Goal: Task Accomplishment & Management: Use online tool/utility

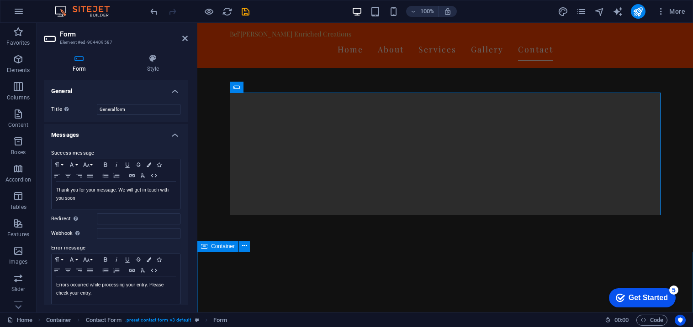
scroll to position [211, 0]
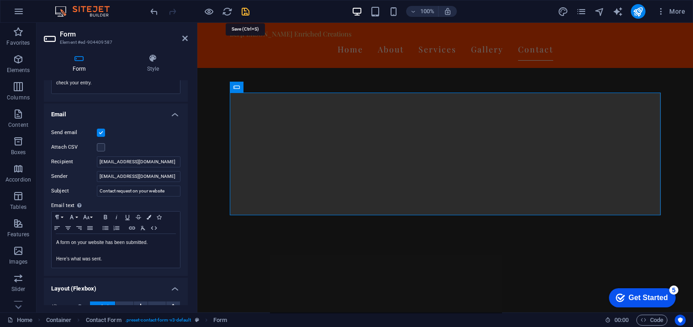
click at [248, 11] on icon "save" at bounding box center [245, 11] width 11 height 11
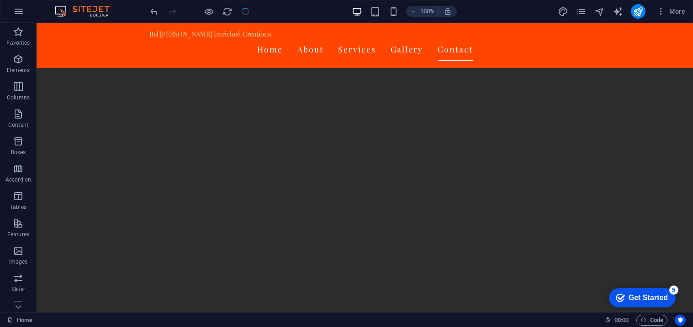
scroll to position [1753, 0]
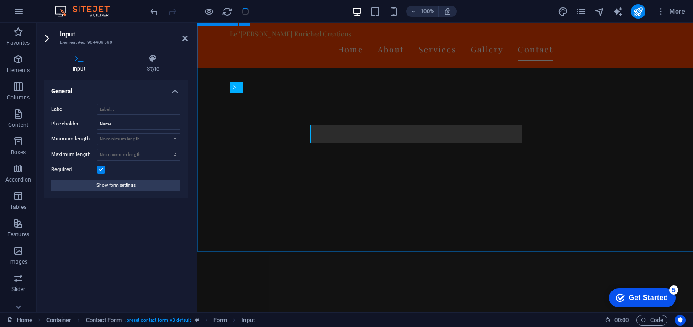
scroll to position [1720, 0]
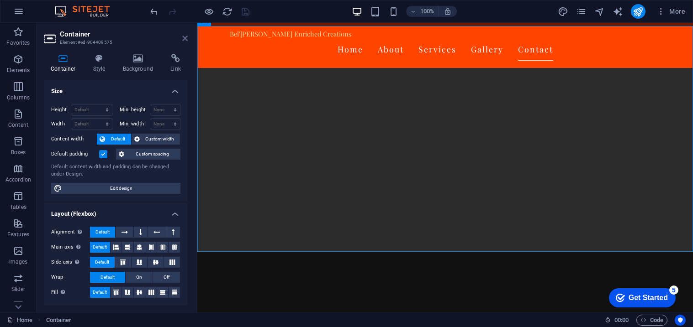
click at [185, 38] on icon at bounding box center [184, 38] width 5 height 7
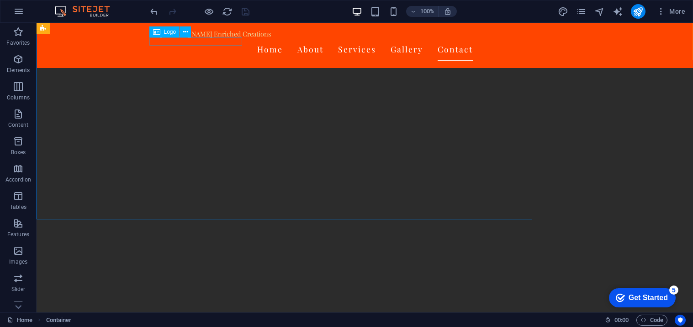
scroll to position [1753, 0]
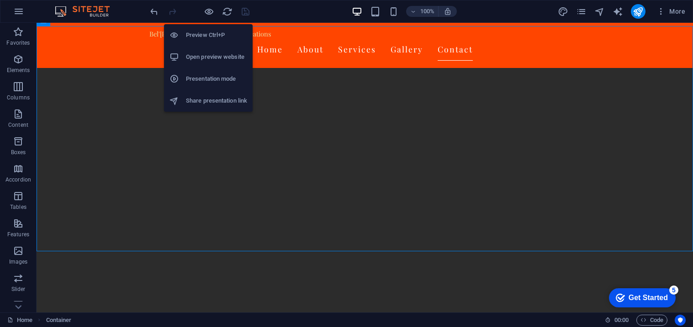
click at [206, 61] on h6 "Open preview website" at bounding box center [216, 57] width 61 height 11
click at [209, 11] on icon "button" at bounding box center [209, 11] width 11 height 11
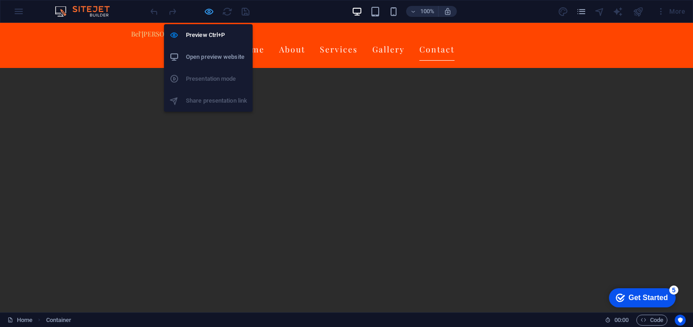
scroll to position [1760, 0]
click at [201, 54] on h6 "Open preview website" at bounding box center [216, 57] width 61 height 11
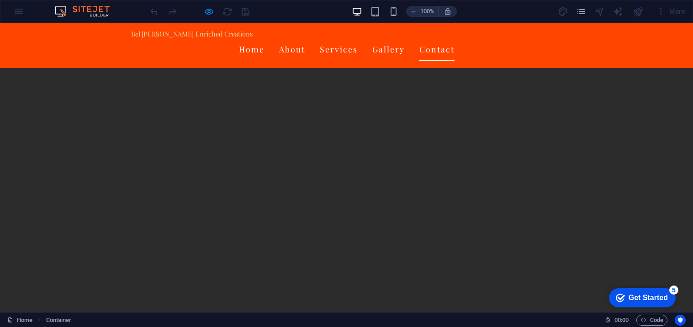
scroll to position [1566, 0]
type input "Test123"
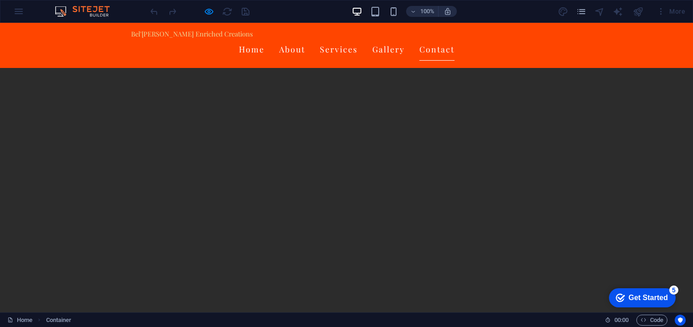
type input "[EMAIL_ADDRESS][DOMAIN_NAME]"
type textarea "Test"
checkbox input "true"
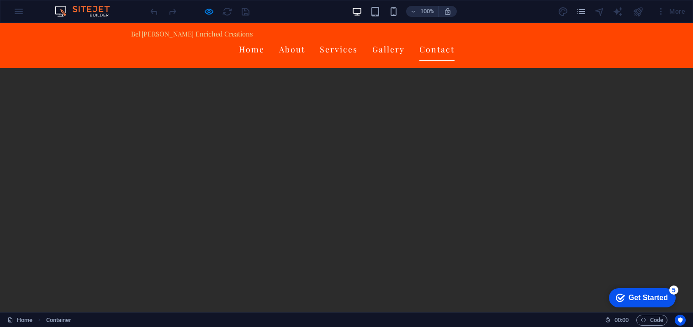
type input "8562x3"
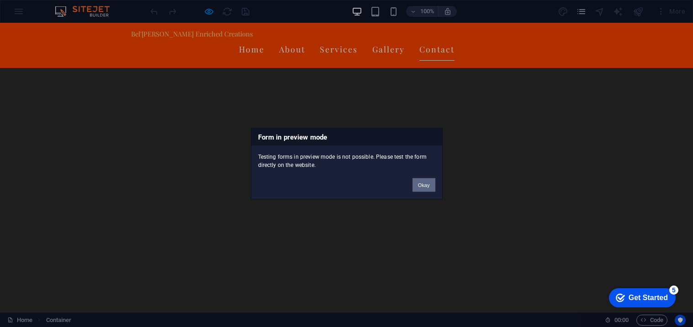
click at [421, 181] on button "Okay" at bounding box center [423, 185] width 23 height 14
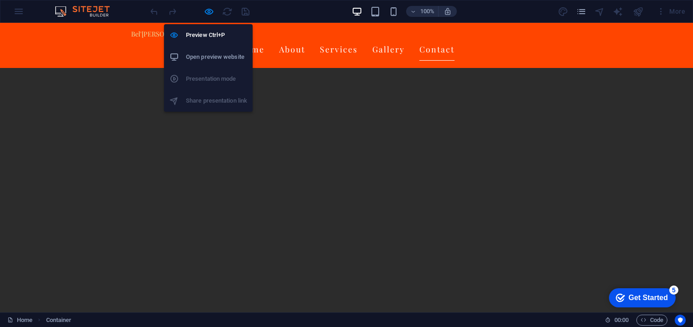
click at [207, 52] on h6 "Open preview website" at bounding box center [216, 57] width 61 height 11
click at [206, 14] on icon "button" at bounding box center [209, 11] width 11 height 11
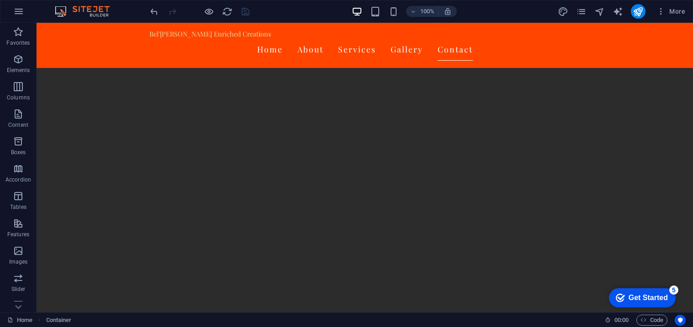
scroll to position [2082, 0]
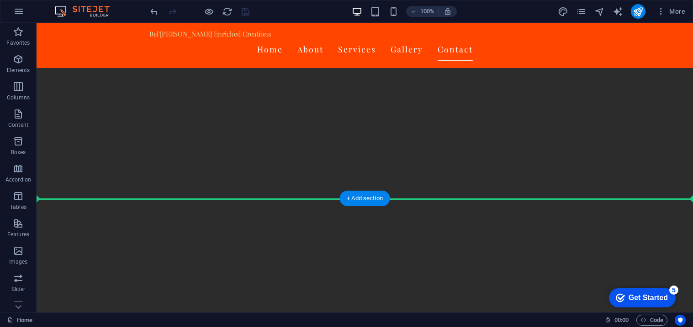
drag, startPoint x: 93, startPoint y: 120, endPoint x: 110, endPoint y: 189, distance: 71.0
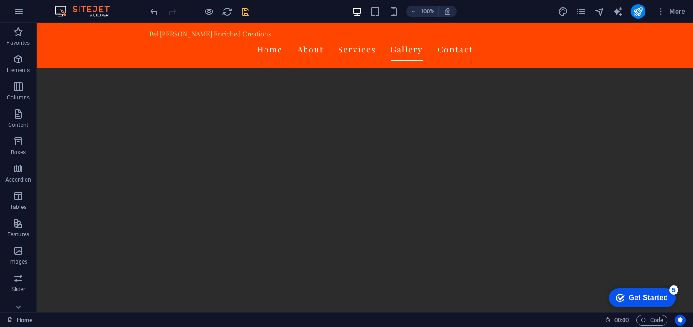
scroll to position [1474, 0]
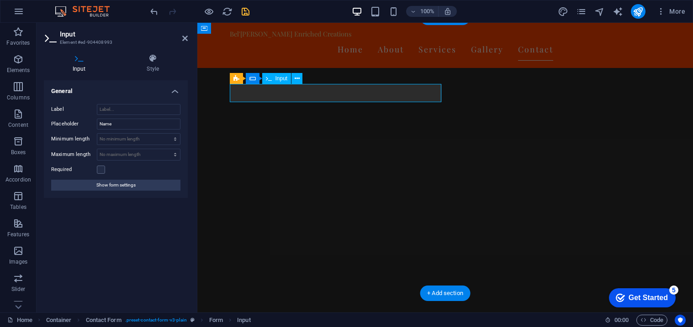
scroll to position [1442, 0]
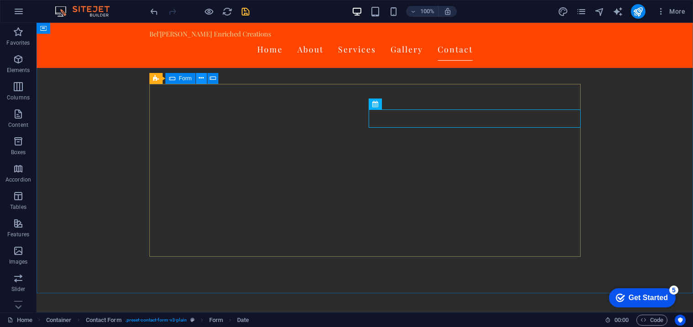
click at [199, 77] on icon at bounding box center [201, 79] width 5 height 10
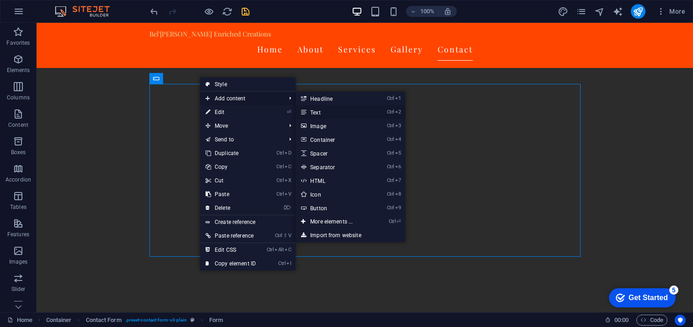
click at [321, 112] on link "Ctrl 2 Text" at bounding box center [332, 112] width 75 height 14
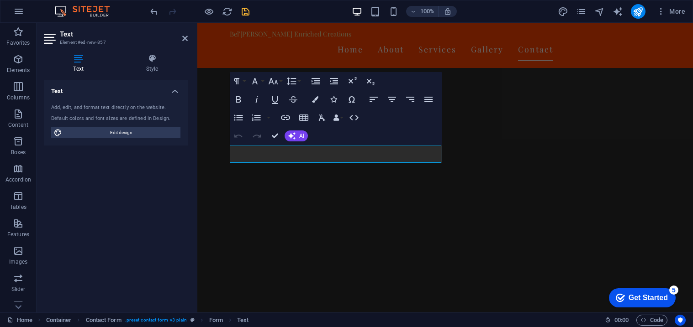
scroll to position [1377, 0]
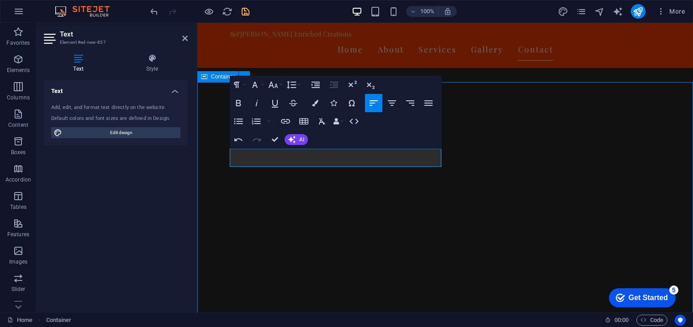
scroll to position [1409, 0]
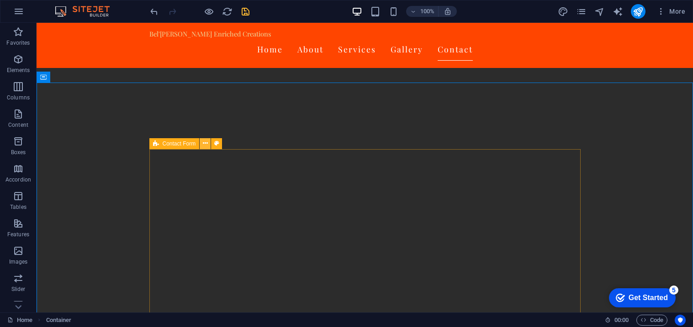
click at [207, 142] on button at bounding box center [205, 143] width 11 height 11
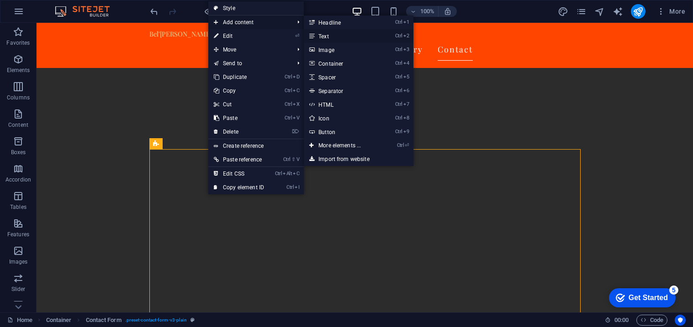
click at [323, 33] on link "Ctrl 2 Text" at bounding box center [341, 36] width 75 height 14
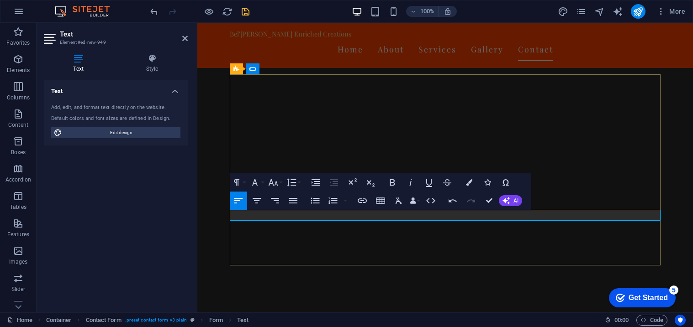
scroll to position [1456, 0]
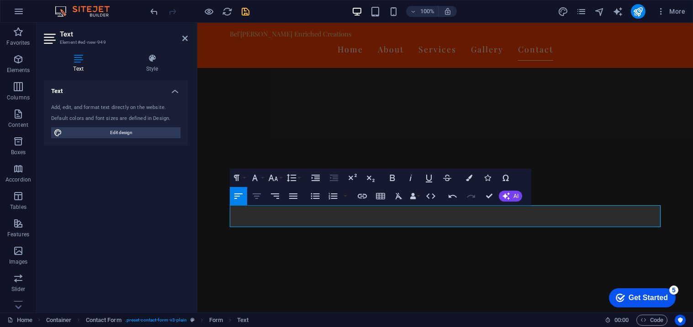
click at [259, 197] on icon "button" at bounding box center [256, 196] width 11 height 11
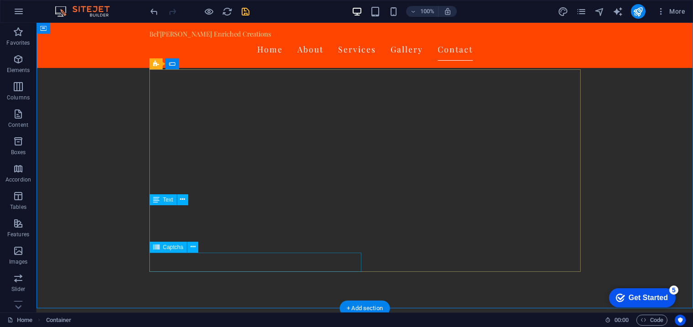
scroll to position [1488, 0]
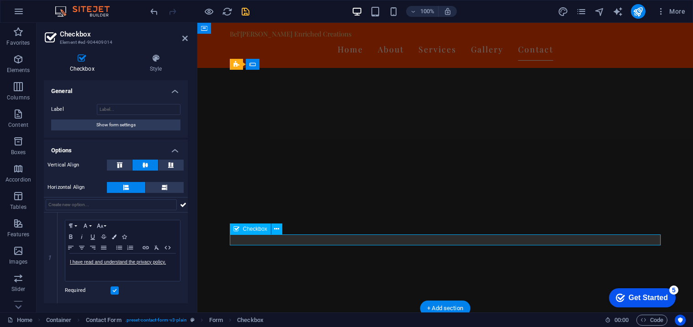
scroll to position [1456, 0]
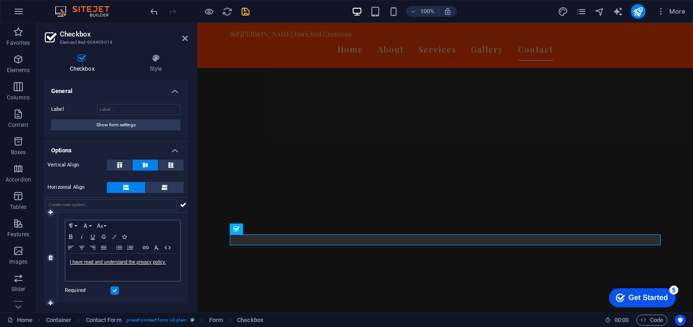
click at [113, 237] on icon "button" at bounding box center [114, 237] width 5 height 5
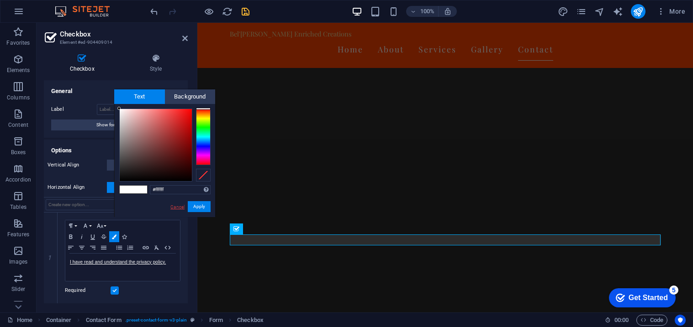
click at [172, 207] on link "Cancel" at bounding box center [177, 207] width 16 height 7
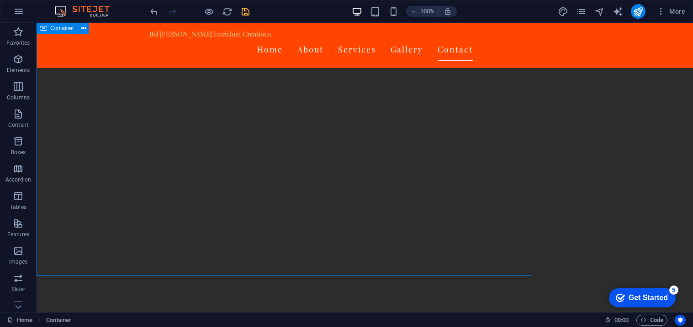
scroll to position [1488, 0]
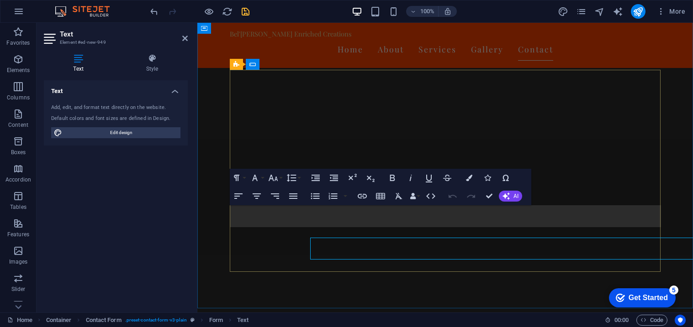
scroll to position [1456, 0]
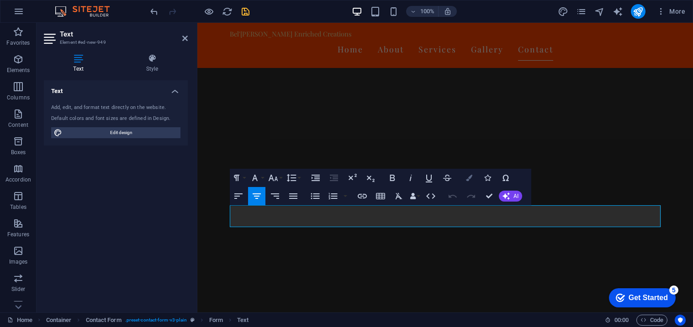
click at [466, 177] on icon "button" at bounding box center [469, 178] width 6 height 6
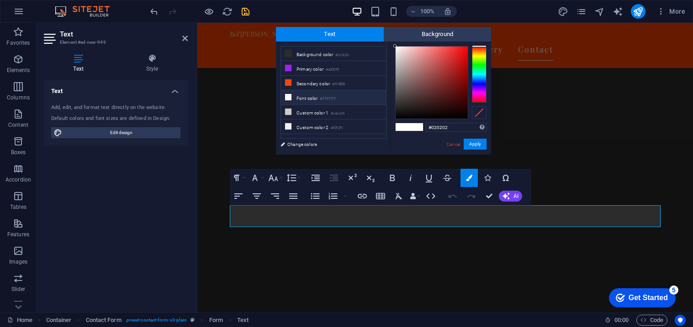
click at [397, 118] on div at bounding box center [432, 83] width 72 height 72
type input "#000000"
drag, startPoint x: 397, startPoint y: 118, endPoint x: 391, endPoint y: 124, distance: 8.1
click at [391, 124] on div "#000000 Supported formats #0852ed rgb(8, 82, 237) rgba(8, 82, 237, 90%) hsv(221…" at bounding box center [440, 165] width 101 height 246
click at [484, 148] on button "Apply" at bounding box center [475, 144] width 23 height 11
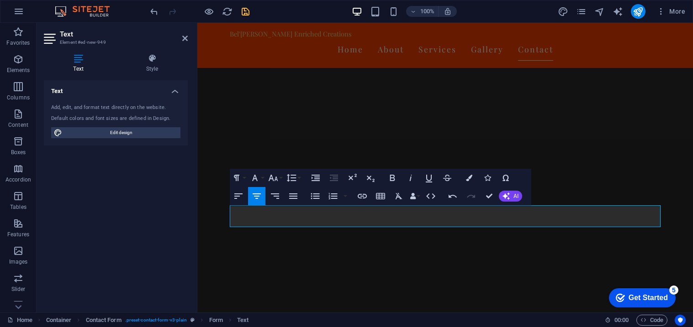
click at [325, 297] on div "H2 Banner Container H3 Menu Bar Container Checkbox Contact Form Contact Form Fo…" at bounding box center [445, 168] width 496 height 290
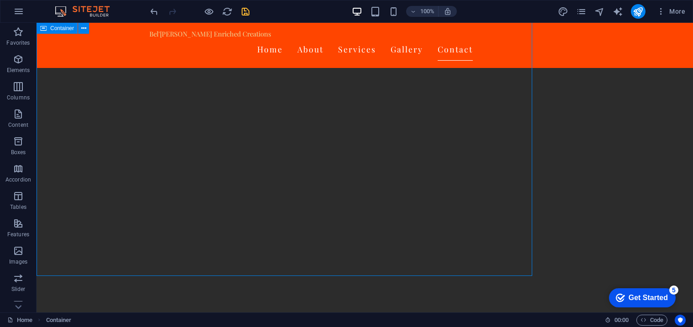
scroll to position [1488, 0]
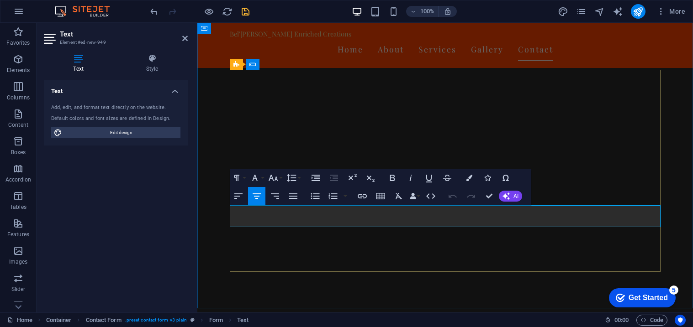
scroll to position [1456, 0]
click at [467, 177] on icon "button" at bounding box center [469, 178] width 6 height 6
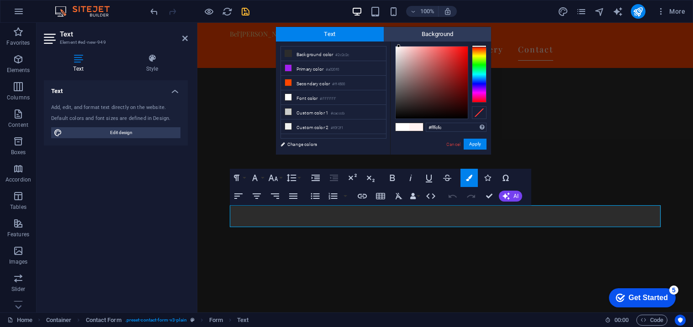
type input "#ffffff"
drag, startPoint x: 396, startPoint y: 119, endPoint x: 385, endPoint y: 18, distance: 101.5
click at [385, 18] on body "Bel'[PERSON_NAME] Enriched Creations Home Favorites Elements Columns Content Bo…" at bounding box center [346, 163] width 693 height 327
click at [480, 143] on button "Apply" at bounding box center [475, 144] width 23 height 11
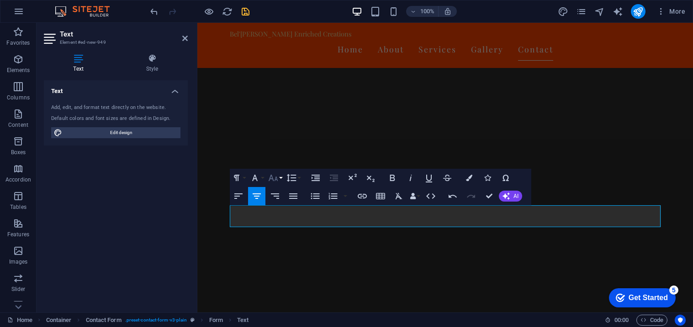
click at [280, 182] on button "Font Size" at bounding box center [274, 178] width 17 height 18
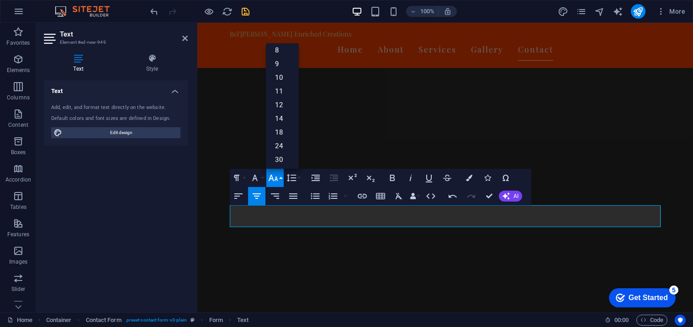
scroll to position [0, 0]
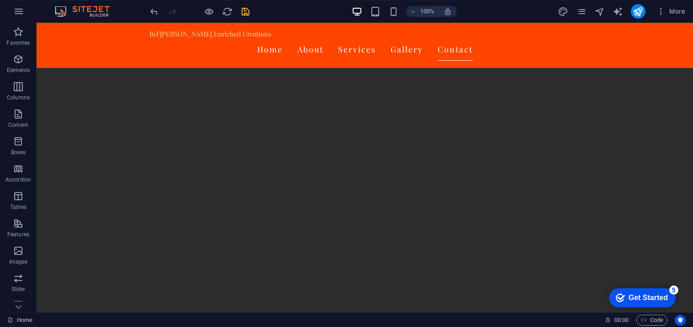
scroll to position [1425, 0]
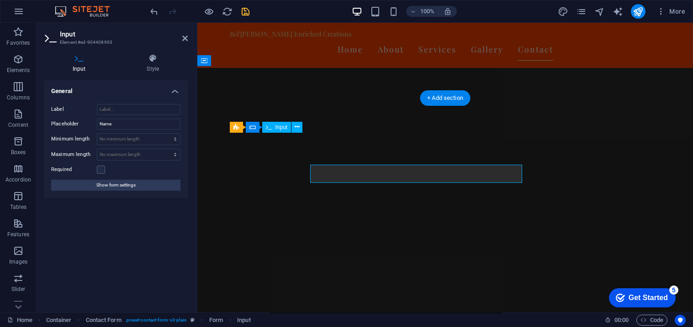
scroll to position [1393, 0]
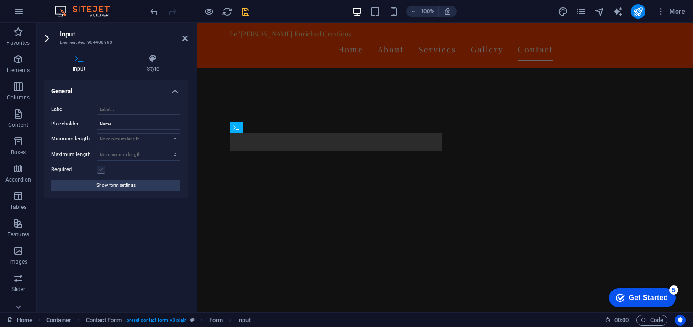
click at [101, 169] on label at bounding box center [101, 170] width 8 height 8
click at [0, 0] on input "Required" at bounding box center [0, 0] width 0 height 0
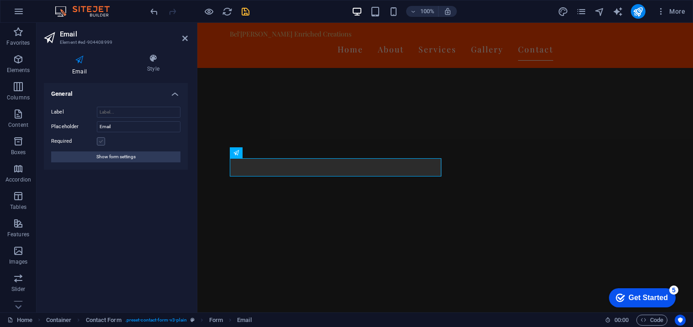
click at [103, 139] on label at bounding box center [101, 141] width 8 height 8
click at [0, 0] on input "Required" at bounding box center [0, 0] width 0 height 0
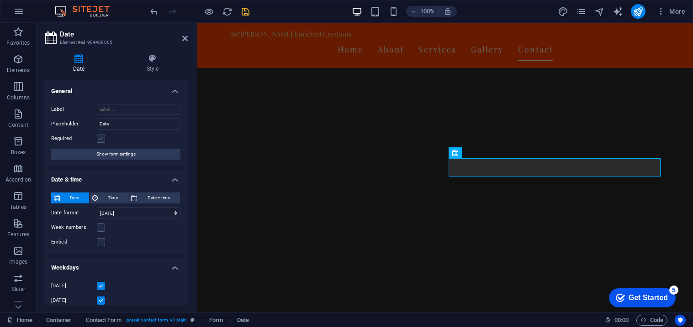
click at [101, 137] on label at bounding box center [101, 139] width 8 height 8
click at [0, 0] on input "Required" at bounding box center [0, 0] width 0 height 0
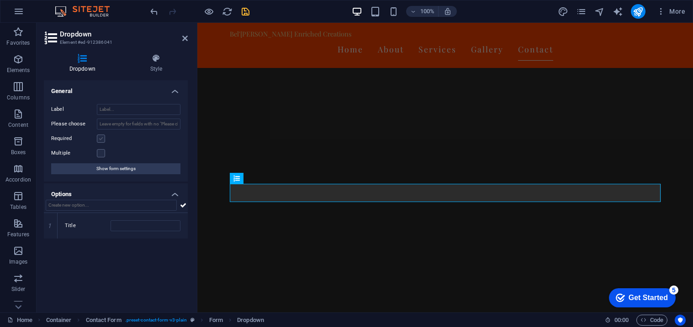
click at [99, 140] on label at bounding box center [101, 139] width 8 height 8
click at [0, 0] on input "Required" at bounding box center [0, 0] width 0 height 0
click at [101, 153] on label at bounding box center [101, 153] width 8 height 8
click at [0, 0] on input "Multiple" at bounding box center [0, 0] width 0 height 0
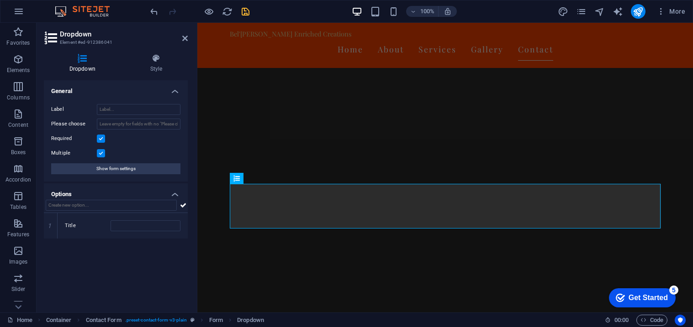
click at [101, 153] on label at bounding box center [101, 153] width 8 height 8
click at [0, 0] on input "Multiple" at bounding box center [0, 0] width 0 height 0
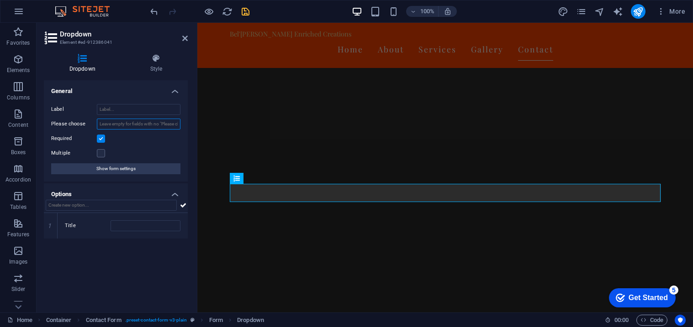
click at [172, 126] on input "Please choose" at bounding box center [139, 124] width 84 height 11
click at [71, 226] on label "Title" at bounding box center [88, 226] width 46 height 11
click at [111, 226] on input "Title" at bounding box center [146, 226] width 70 height 11
click at [71, 226] on label "Title" at bounding box center [88, 226] width 46 height 11
click at [111, 226] on input "Title" at bounding box center [146, 226] width 70 height 11
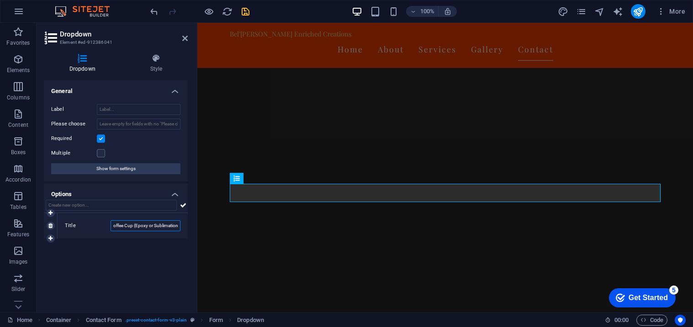
scroll to position [0, 16]
type input "10oz Coffee Cup (Epoxy or Sublimation)"
click at [182, 203] on icon at bounding box center [183, 205] width 6 height 11
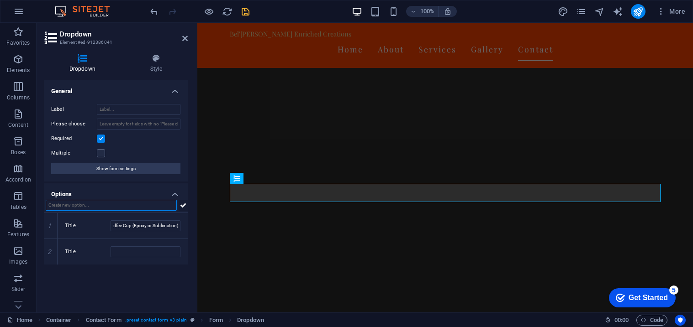
scroll to position [0, 0]
click at [147, 251] on input "Title" at bounding box center [146, 252] width 70 height 11
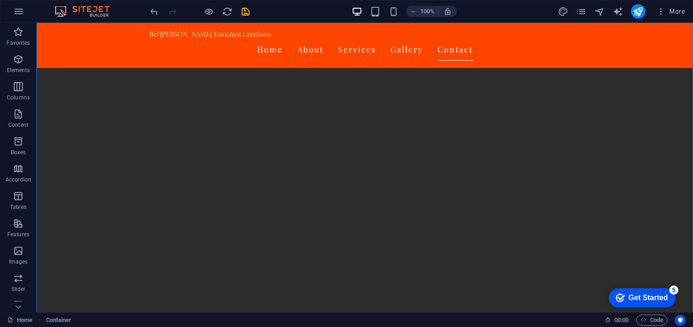
scroll to position [1478, 0]
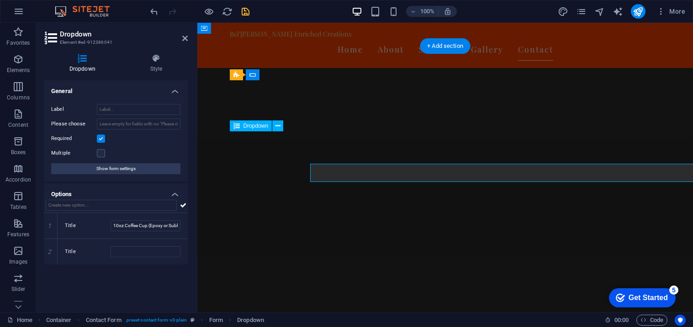
scroll to position [1445, 0]
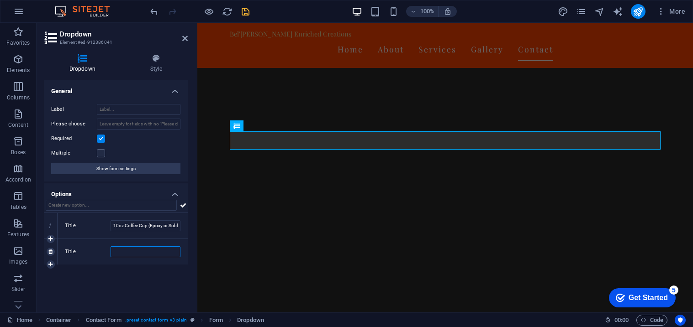
click at [122, 254] on input "Title" at bounding box center [146, 252] width 70 height 11
type input "16oz Snow Globe Cup (Decal + Glitter Only)"
click at [186, 203] on button at bounding box center [183, 205] width 9 height 11
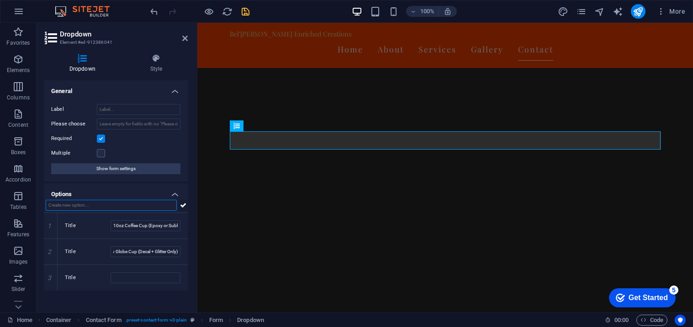
scroll to position [0, 0]
click at [186, 203] on button at bounding box center [183, 205] width 9 height 11
click at [180, 205] on icon at bounding box center [183, 205] width 6 height 11
drag, startPoint x: 189, startPoint y: 210, endPoint x: 189, endPoint y: 231, distance: 21.5
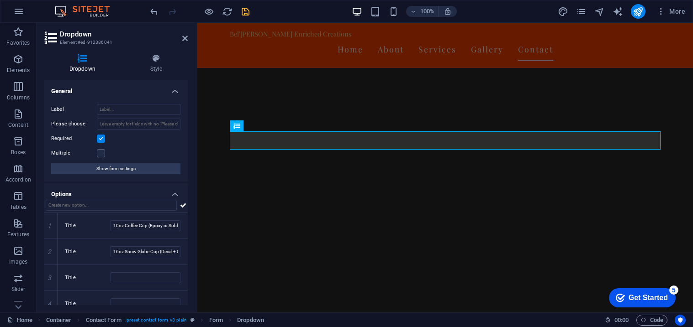
click at [189, 231] on div "Dropdown Style General Label Please choose Required Multiple Show form settings…" at bounding box center [116, 180] width 158 height 266
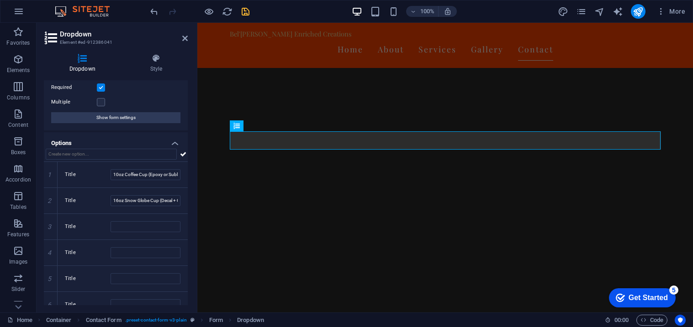
scroll to position [60, 0]
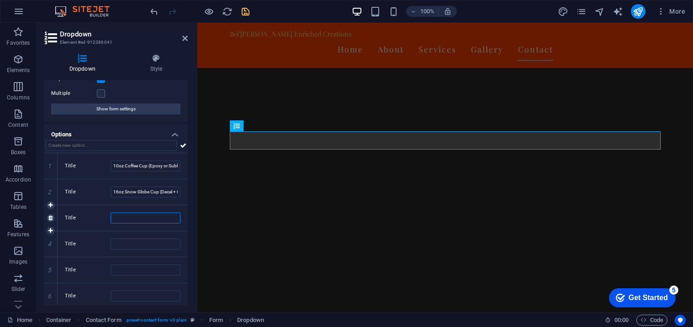
click at [124, 216] on input "Title" at bounding box center [146, 218] width 70 height 11
type input "20oz Speaker Tumbler (Epoxy Only)"
click at [135, 243] on input "Title" at bounding box center [146, 244] width 70 height 11
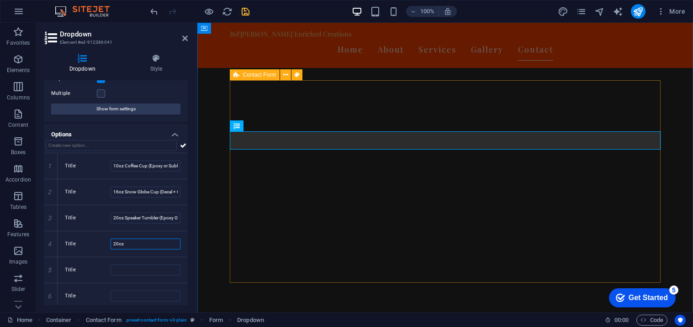
click at [238, 76] on icon at bounding box center [236, 74] width 6 height 11
type input "20oz"
click at [238, 76] on icon at bounding box center [236, 74] width 6 height 11
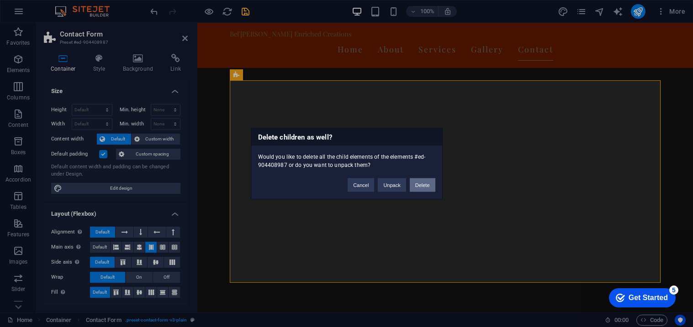
click at [422, 182] on button "Delete" at bounding box center [423, 185] width 26 height 14
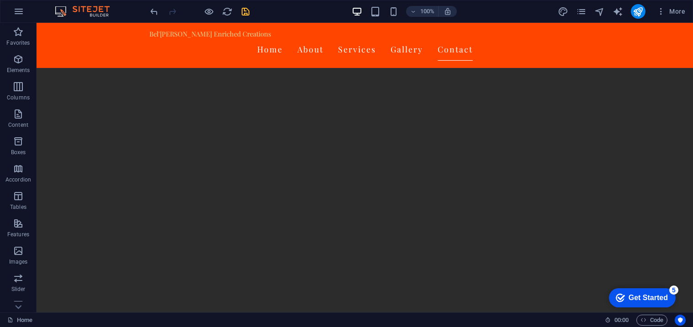
scroll to position [1328, 0]
click at [44, 158] on icon at bounding box center [43, 157] width 6 height 11
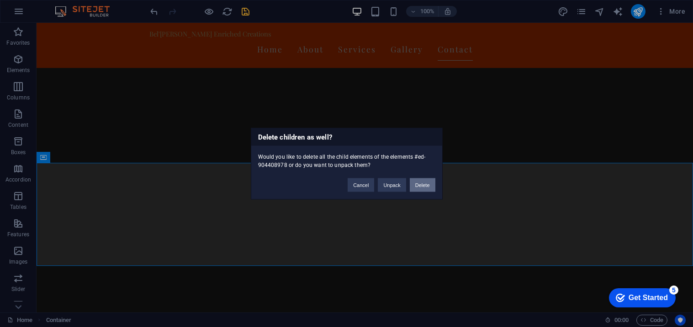
click at [429, 183] on button "Delete" at bounding box center [423, 185] width 26 height 14
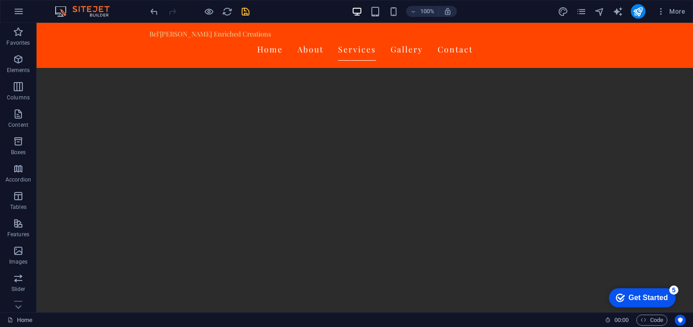
scroll to position [883, 0]
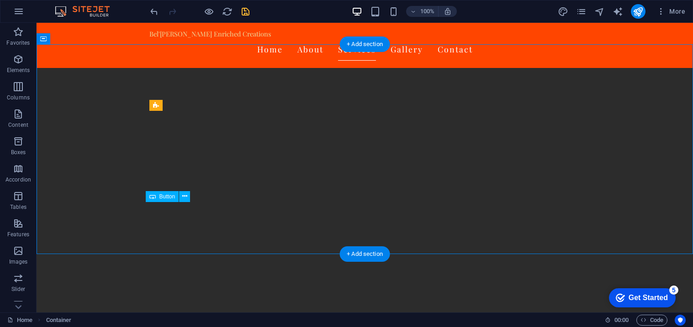
drag, startPoint x: 426, startPoint y: 213, endPoint x: 419, endPoint y: 205, distance: 10.7
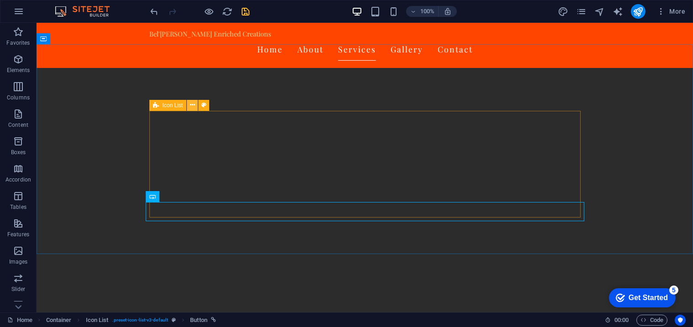
click at [192, 105] on icon at bounding box center [192, 105] width 5 height 10
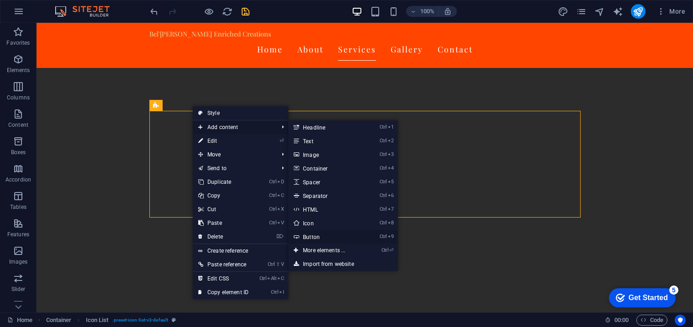
click at [315, 236] on link "Ctrl 9 Button" at bounding box center [325, 237] width 75 height 14
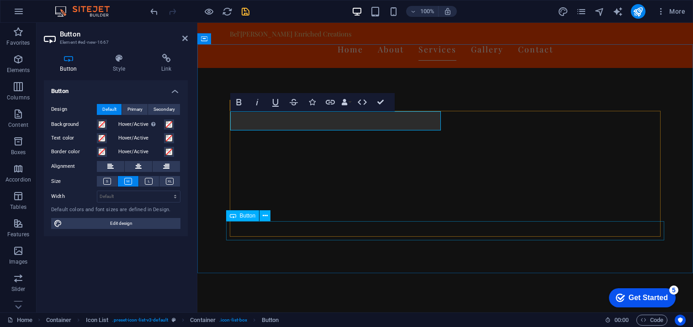
click at [248, 217] on span "Button" at bounding box center [248, 215] width 16 height 5
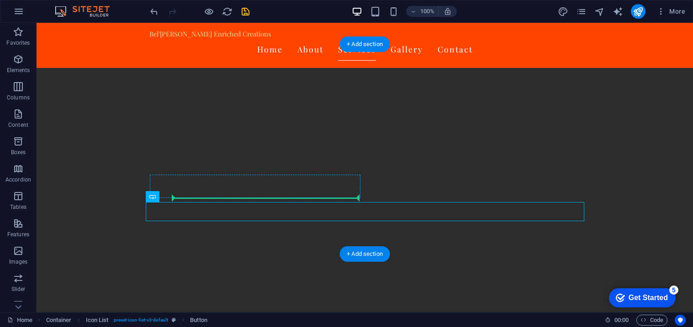
drag, startPoint x: 208, startPoint y: 220, endPoint x: 182, endPoint y: 195, distance: 35.5
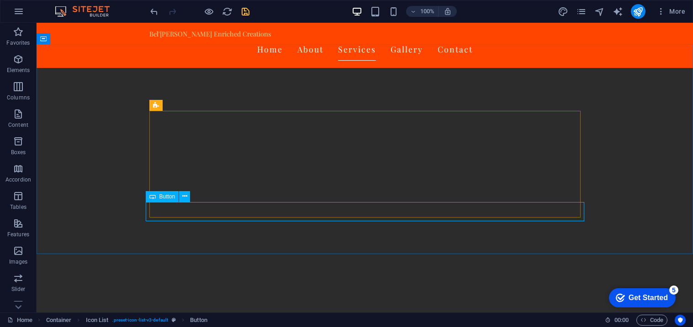
click at [150, 196] on icon at bounding box center [152, 196] width 6 height 11
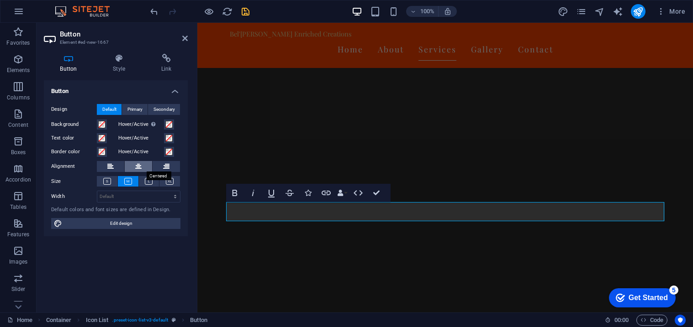
click at [140, 165] on icon at bounding box center [138, 166] width 6 height 11
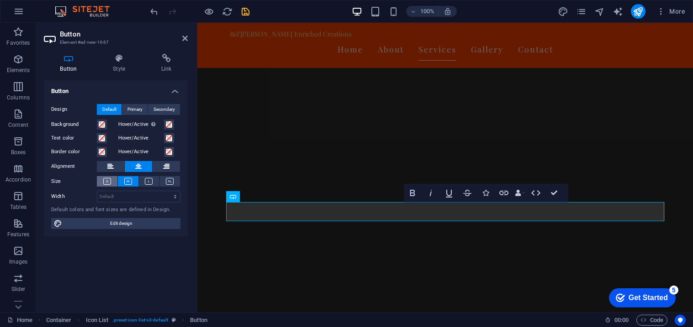
click at [105, 180] on icon at bounding box center [107, 181] width 8 height 7
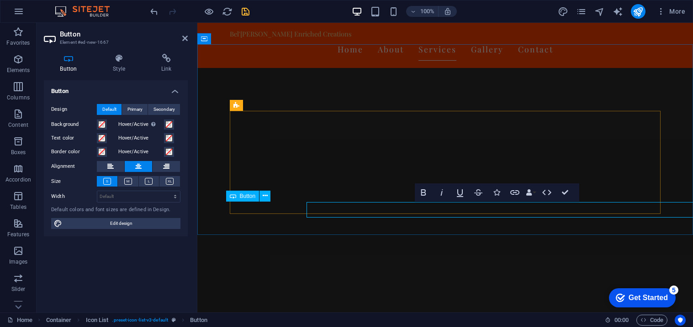
scroll to position [0, 0]
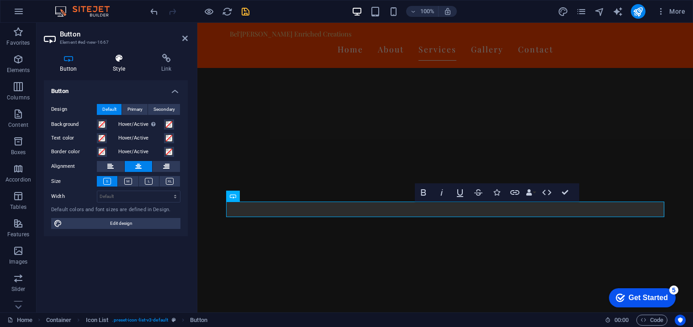
click at [117, 59] on icon at bounding box center [119, 58] width 45 height 9
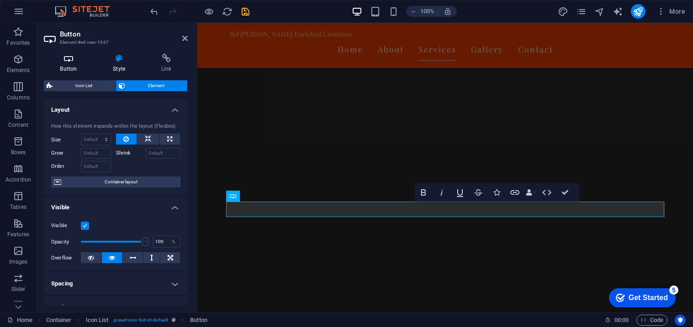
click at [68, 54] on icon at bounding box center [68, 58] width 49 height 9
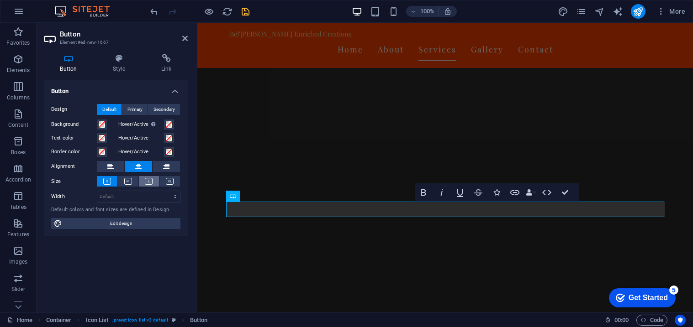
click at [146, 182] on icon at bounding box center [149, 181] width 8 height 7
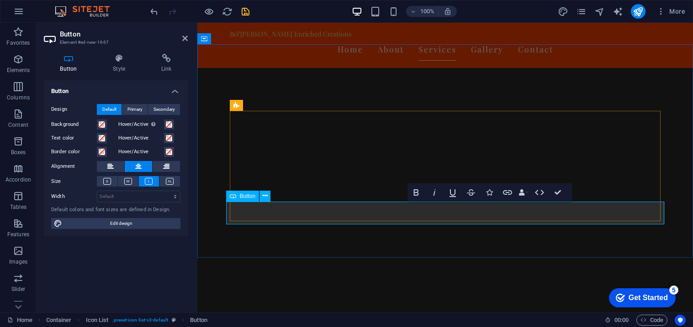
click at [242, 197] on span "Button" at bounding box center [248, 196] width 16 height 5
click at [125, 179] on icon at bounding box center [128, 181] width 8 height 7
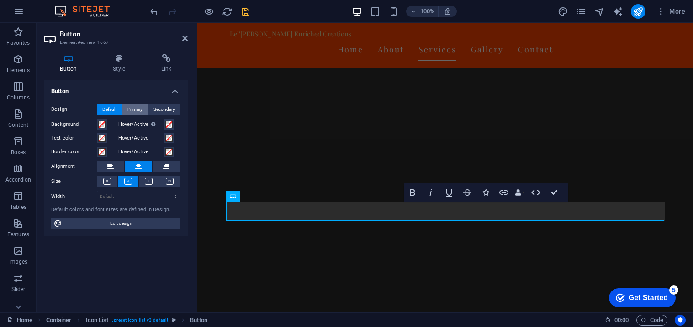
click at [137, 107] on span "Primary" at bounding box center [134, 109] width 15 height 11
click at [110, 105] on span "Default" at bounding box center [109, 109] width 14 height 11
click at [133, 223] on span "Edit design" at bounding box center [121, 223] width 113 height 11
select select "px"
select select "200"
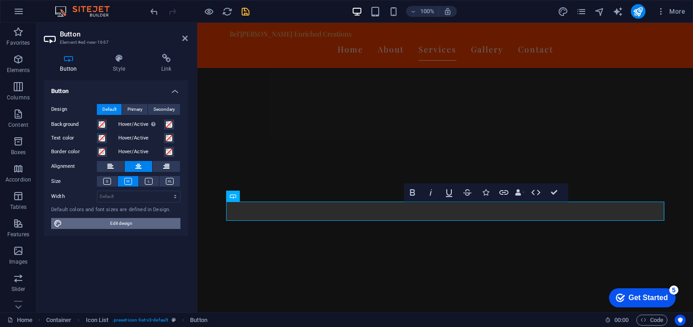
select select "px"
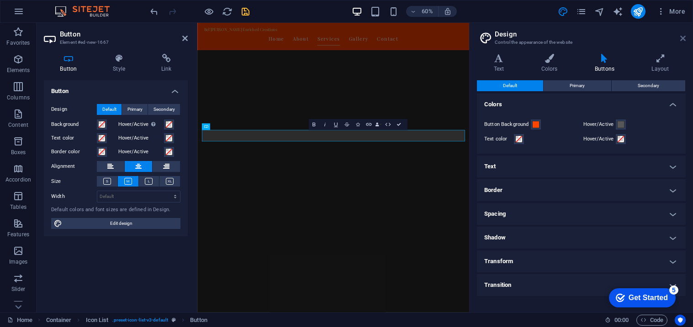
scroll to position [939, 0]
click at [682, 39] on icon at bounding box center [682, 38] width 5 height 7
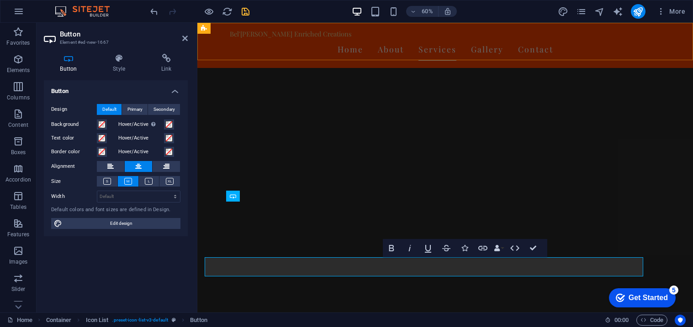
scroll to position [883, 0]
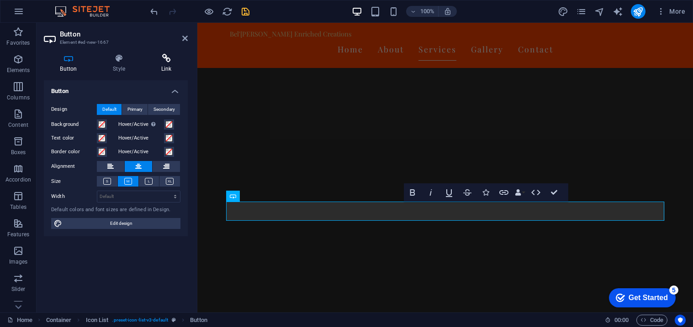
click at [169, 62] on icon at bounding box center [166, 58] width 43 height 9
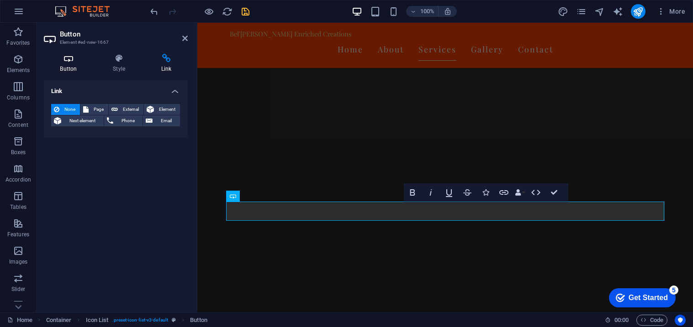
click at [63, 58] on icon at bounding box center [68, 58] width 49 height 9
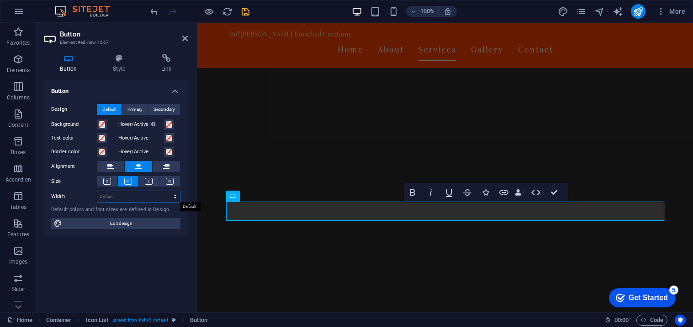
click at [105, 201] on select "Default px rem % em vh vw" at bounding box center [138, 196] width 83 height 11
select select "%"
click at [167, 191] on select "Default px rem % em vh vw" at bounding box center [138, 196] width 83 height 11
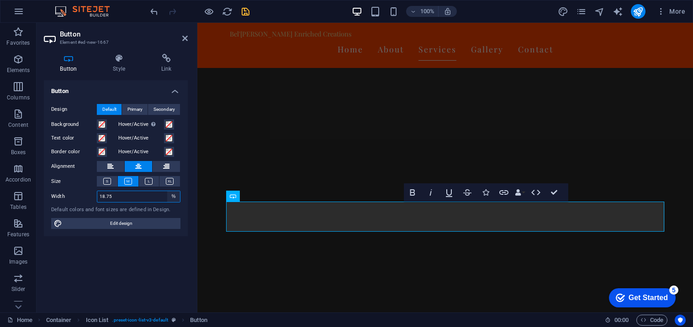
click at [169, 195] on select "Default px rem % em vh vw" at bounding box center [173, 196] width 13 height 11
click at [138, 194] on input "18.75" at bounding box center [138, 196] width 83 height 11
click at [137, 197] on input "15" at bounding box center [138, 196] width 83 height 11
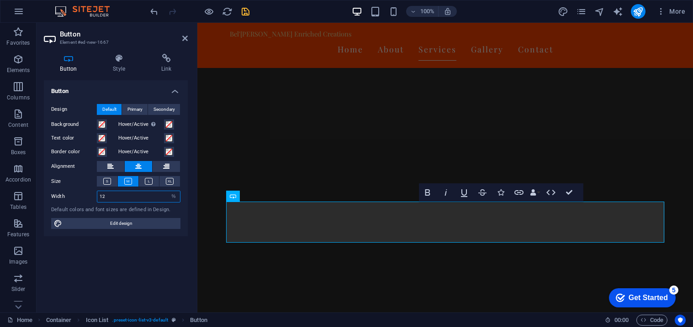
click at [136, 199] on input "12" at bounding box center [138, 196] width 83 height 11
click at [135, 199] on input "13" at bounding box center [138, 196] width 83 height 11
type input "1"
type input "5"
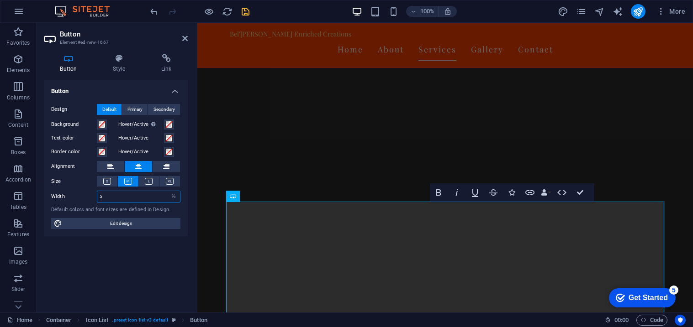
click at [134, 200] on input "5" at bounding box center [138, 196] width 83 height 11
type input "20"
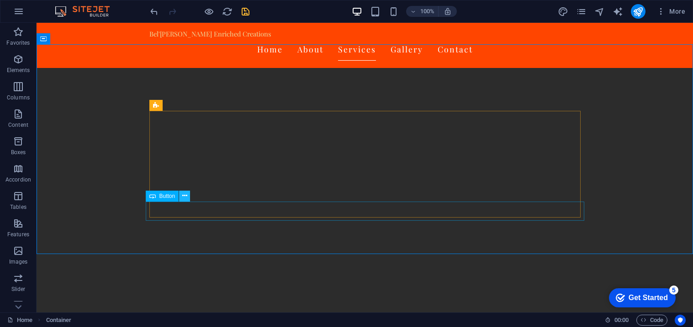
click at [184, 198] on icon at bounding box center [184, 196] width 5 height 10
click at [152, 199] on icon at bounding box center [152, 196] width 6 height 11
select select "%"
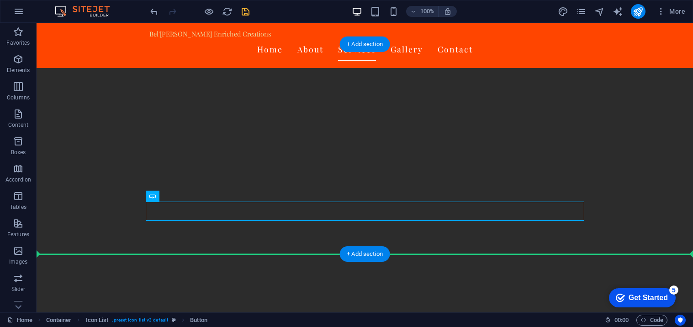
drag, startPoint x: 337, startPoint y: 204, endPoint x: 338, endPoint y: 228, distance: 24.7
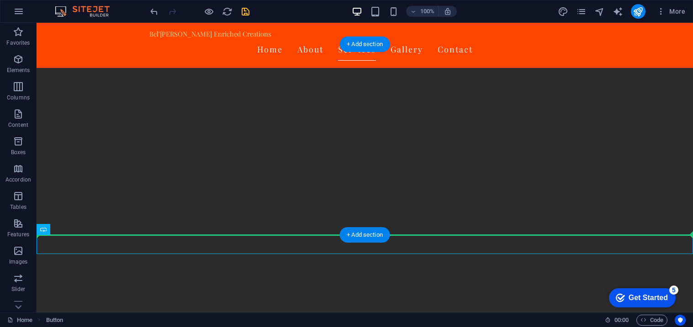
drag, startPoint x: 326, startPoint y: 243, endPoint x: 322, endPoint y: 227, distance: 17.4
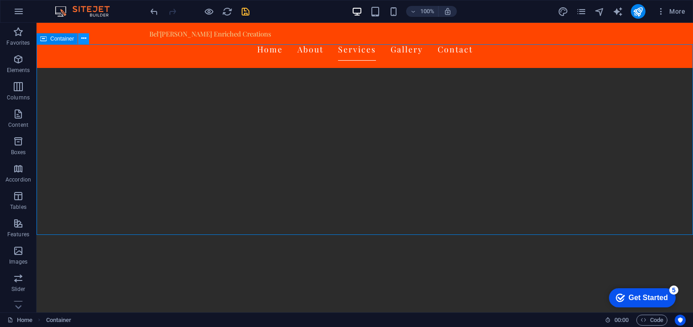
click at [83, 40] on icon at bounding box center [83, 39] width 5 height 10
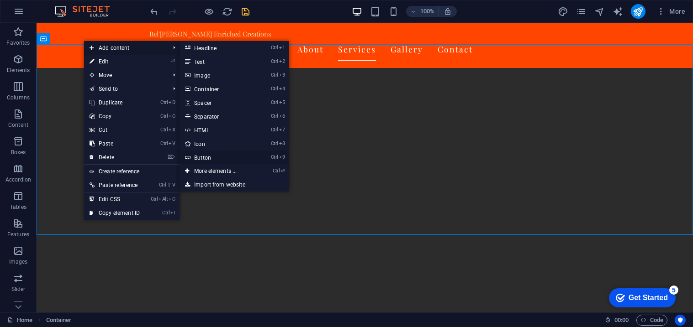
click at [209, 155] on link "Ctrl 9 Button" at bounding box center [216, 158] width 75 height 14
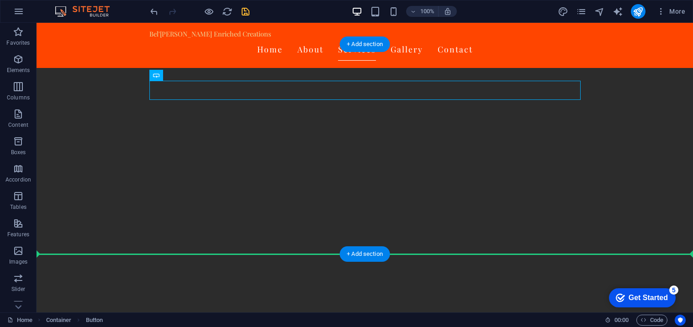
drag, startPoint x: 197, startPoint y: 99, endPoint x: 191, endPoint y: 222, distance: 123.5
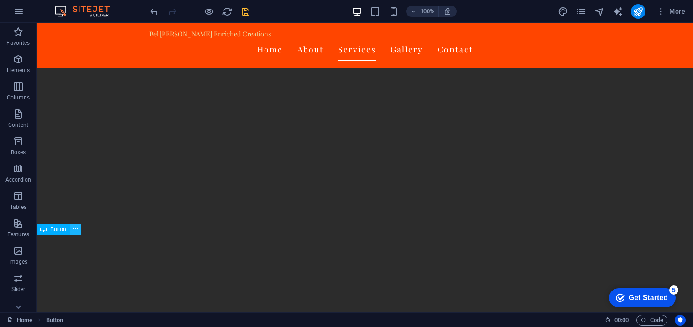
click at [71, 229] on button at bounding box center [75, 229] width 11 height 11
click at [42, 231] on icon at bounding box center [43, 229] width 6 height 11
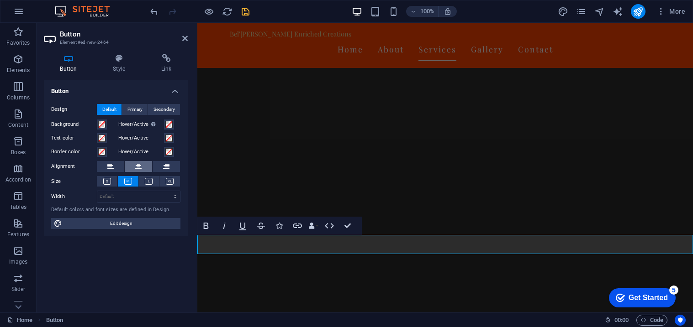
click at [131, 165] on button at bounding box center [138, 166] width 27 height 11
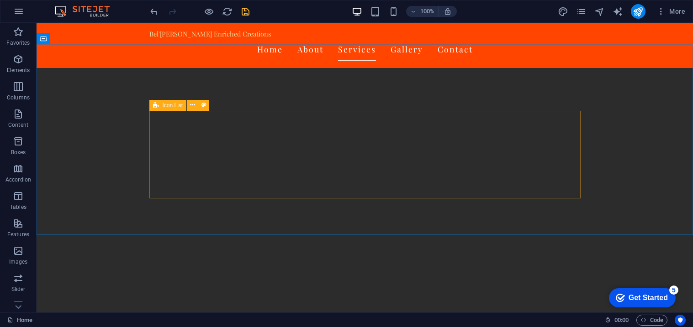
click at [155, 107] on icon at bounding box center [156, 105] width 6 height 11
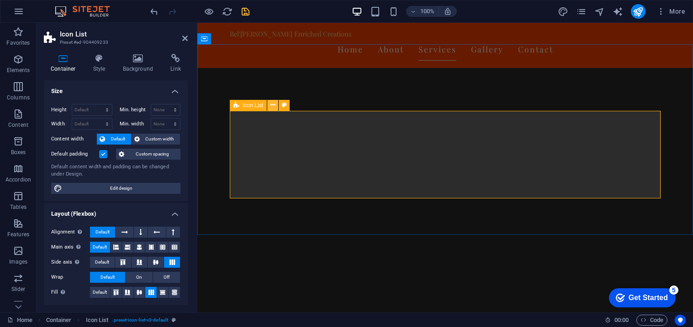
click at [270, 102] on icon at bounding box center [272, 105] width 5 height 10
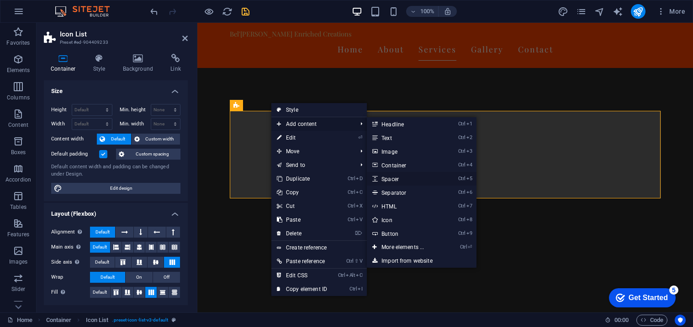
click at [390, 179] on link "Ctrl 5 Spacer" at bounding box center [404, 179] width 75 height 14
select select "px"
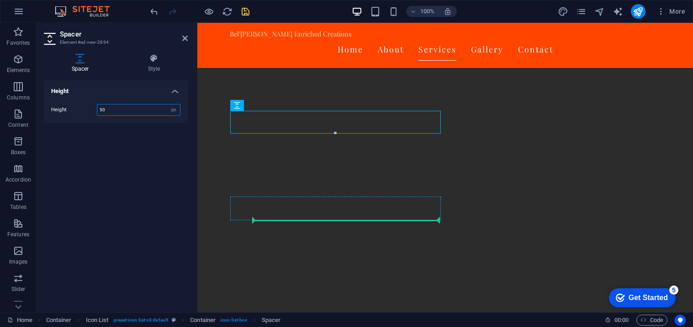
drag, startPoint x: 476, startPoint y: 127, endPoint x: 277, endPoint y: 219, distance: 219.2
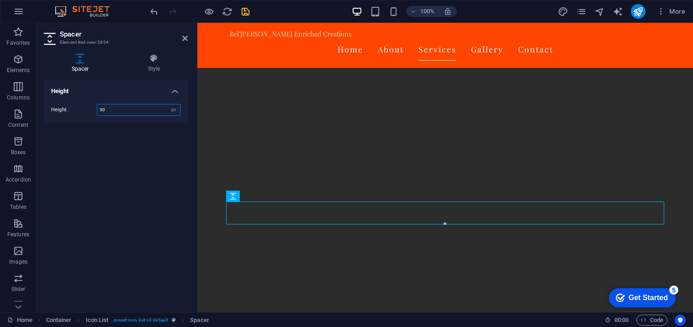
click at [151, 107] on input "50" at bounding box center [138, 110] width 83 height 11
type input "5"
click at [116, 114] on input "40" at bounding box center [138, 110] width 83 height 11
type input "4"
click at [122, 108] on input "30" at bounding box center [138, 110] width 83 height 11
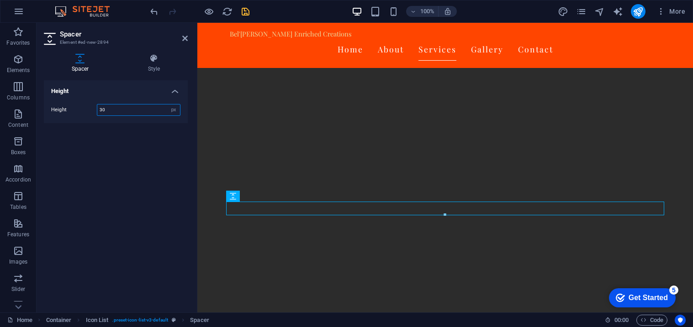
type input "3"
type input "50"
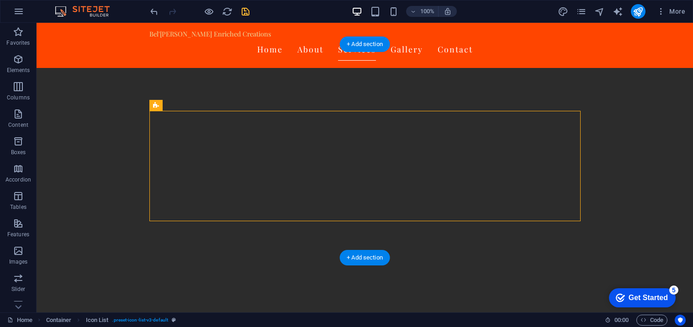
drag, startPoint x: 273, startPoint y: 129, endPoint x: 240, endPoint y: 125, distance: 33.6
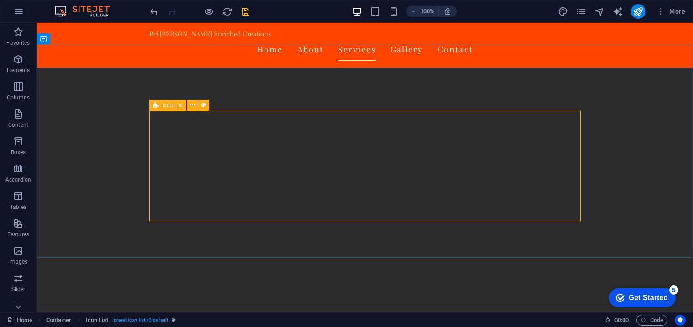
click at [153, 105] on icon at bounding box center [156, 105] width 6 height 11
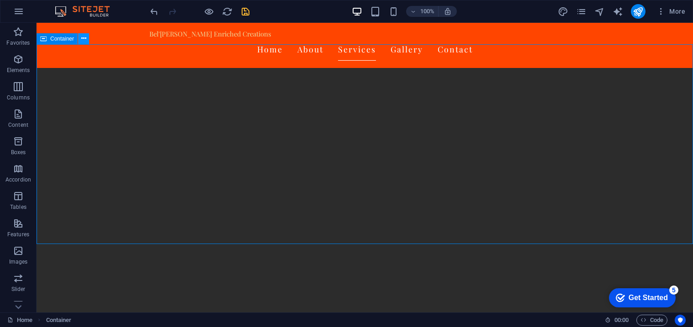
click at [84, 37] on icon at bounding box center [83, 39] width 5 height 10
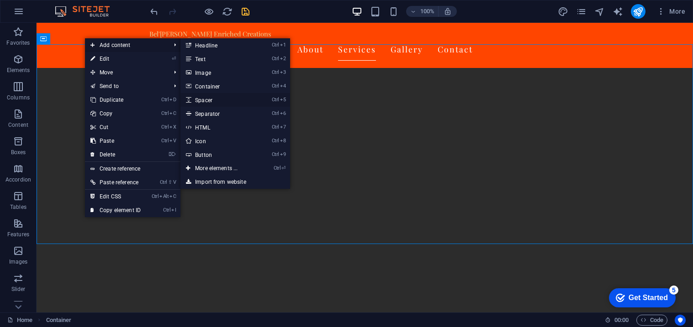
click at [245, 105] on link "Ctrl 5 Spacer" at bounding box center [217, 100] width 75 height 14
select select "px"
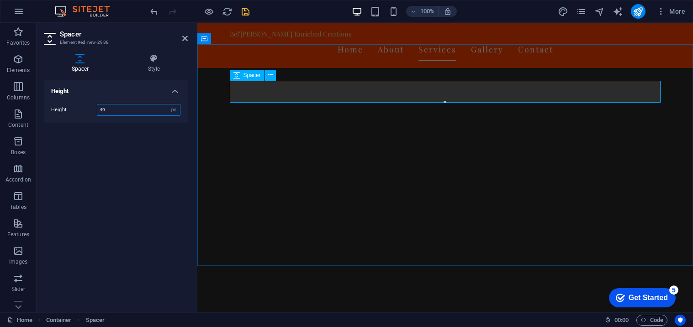
type input "50"
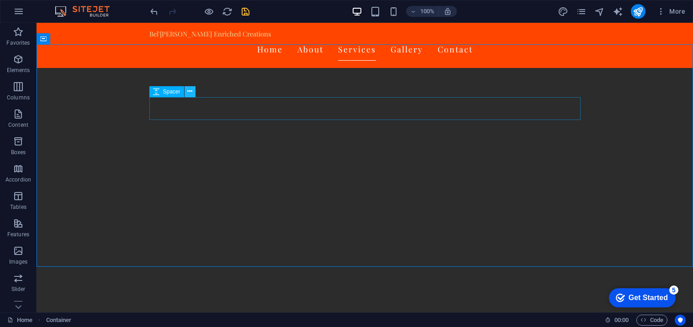
click at [190, 92] on icon at bounding box center [189, 92] width 5 height 10
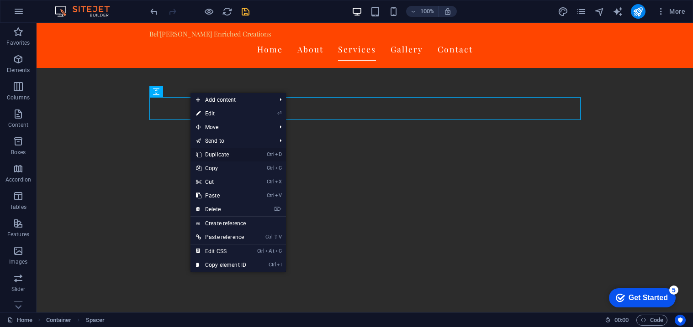
click at [230, 156] on link "Ctrl D Duplicate" at bounding box center [220, 155] width 61 height 14
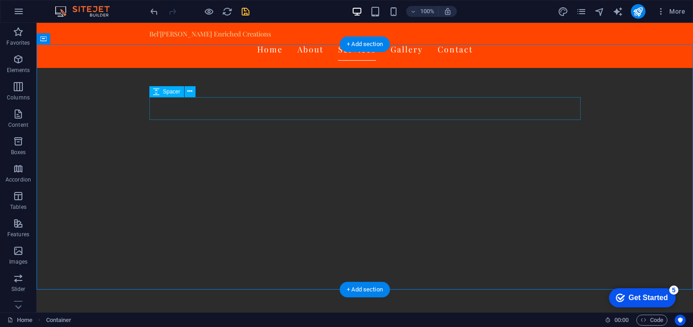
drag, startPoint x: 214, startPoint y: 116, endPoint x: 188, endPoint y: 248, distance: 134.5
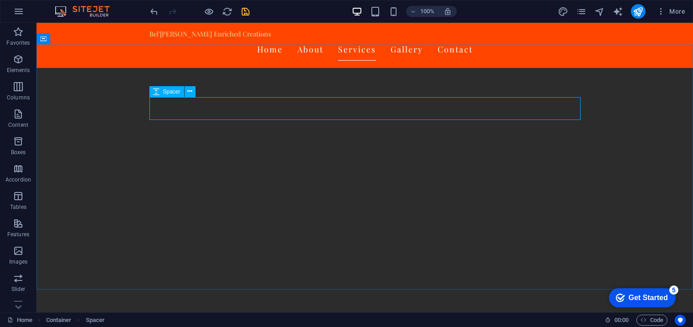
click at [173, 94] on span "Spacer" at bounding box center [171, 91] width 17 height 5
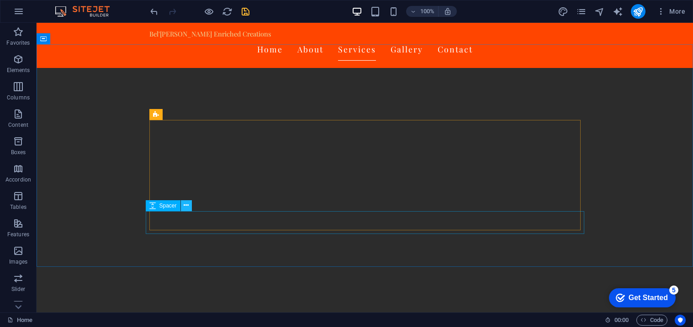
click at [185, 209] on icon at bounding box center [186, 206] width 5 height 10
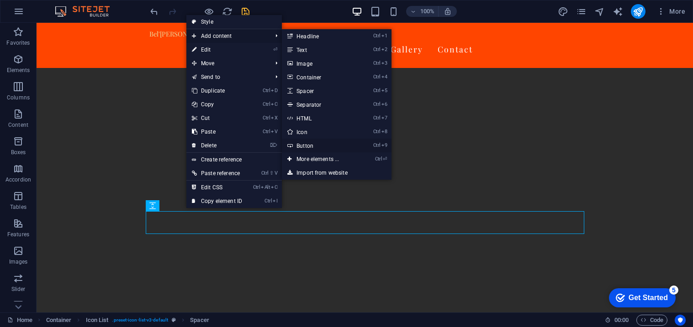
click at [350, 143] on link "Ctrl 9 Button" at bounding box center [319, 146] width 75 height 14
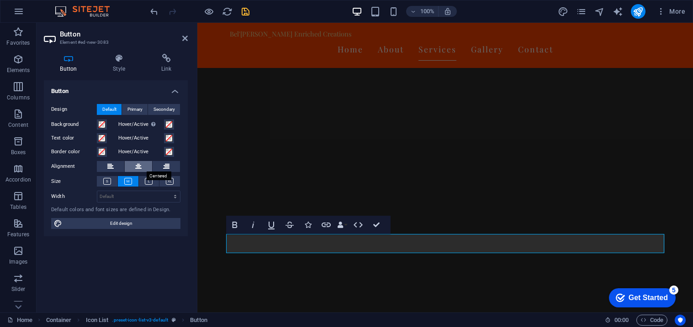
click at [142, 168] on button at bounding box center [138, 166] width 27 height 11
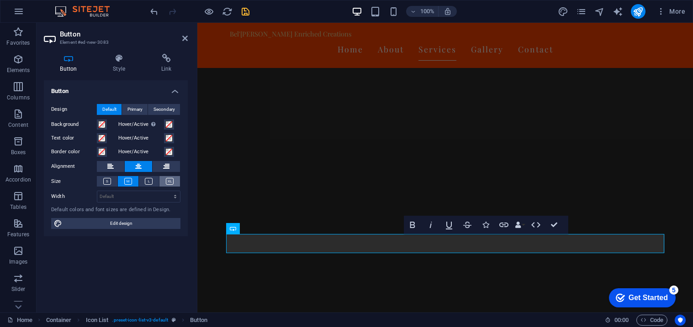
click at [166, 179] on icon at bounding box center [170, 181] width 8 height 7
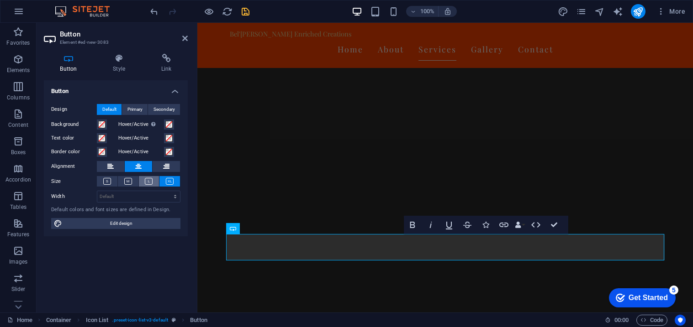
click at [153, 181] on button at bounding box center [149, 181] width 21 height 11
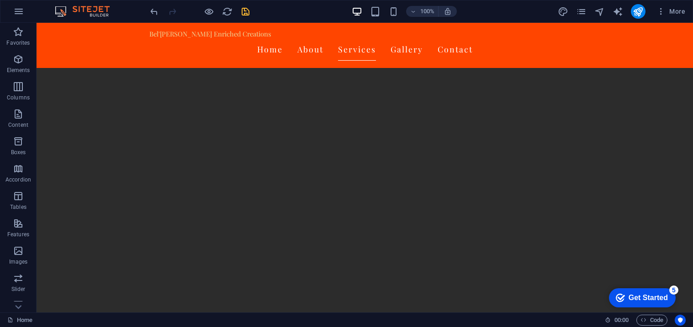
scroll to position [998, 0]
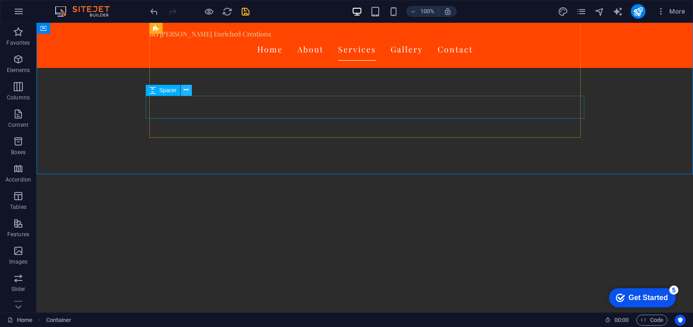
click at [191, 92] on button at bounding box center [186, 90] width 11 height 11
click at [160, 91] on span "Spacer" at bounding box center [167, 90] width 17 height 5
select select "px"
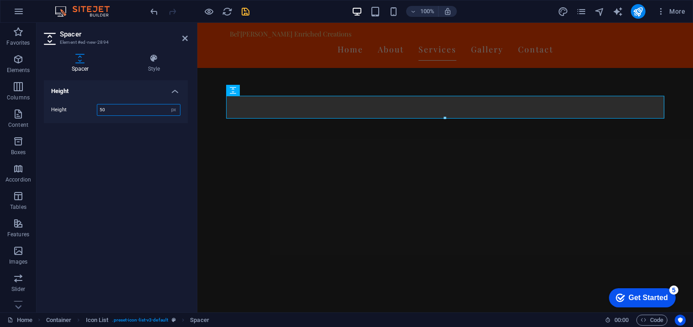
click at [109, 113] on input "50" at bounding box center [138, 110] width 83 height 11
type input "5"
type input "25"
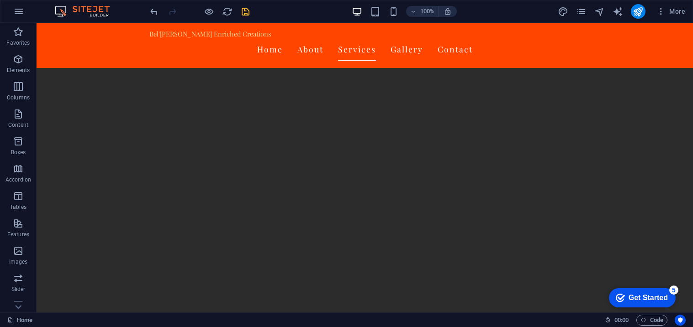
scroll to position [859, 0]
click at [156, 139] on icon at bounding box center [156, 138] width 6 height 11
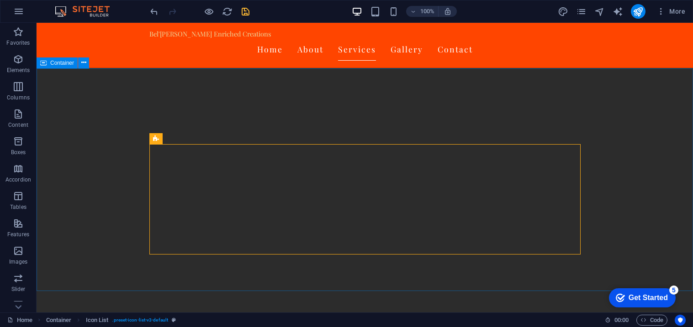
click at [52, 67] on div "Container" at bounding box center [57, 63] width 41 height 11
click at [63, 67] on div "Container" at bounding box center [57, 63] width 41 height 11
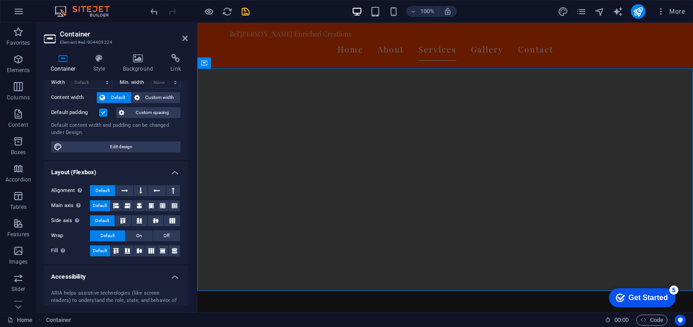
scroll to position [40, 0]
drag, startPoint x: 186, startPoint y: 141, endPoint x: 185, endPoint y: 123, distance: 17.8
click at [185, 123] on div "Height Default px rem % vh vw Min. height None px rem % vh vw Width Default px …" at bounding box center [116, 109] width 144 height 105
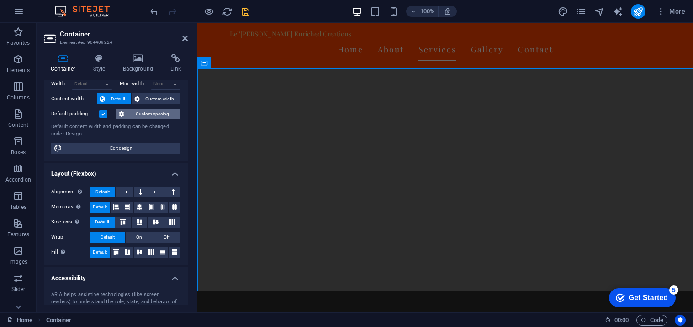
click at [170, 116] on span "Custom spacing" at bounding box center [152, 114] width 51 height 11
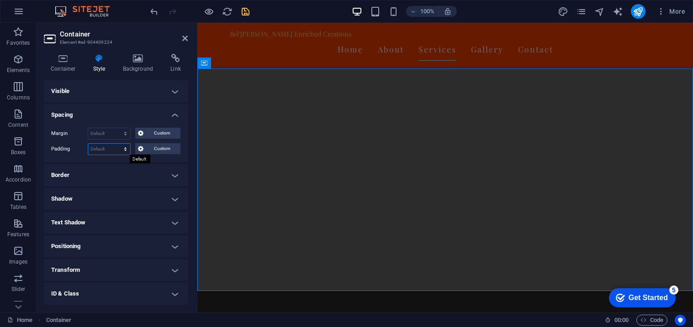
click at [116, 150] on select "Default px rem % vh vw Custom" at bounding box center [109, 149] width 42 height 11
select select "px"
click at [116, 144] on select "Default px rem % vh vw Custom" at bounding box center [109, 149] width 42 height 11
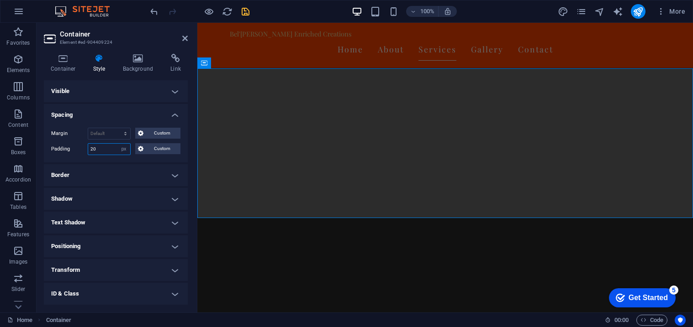
type input "20"
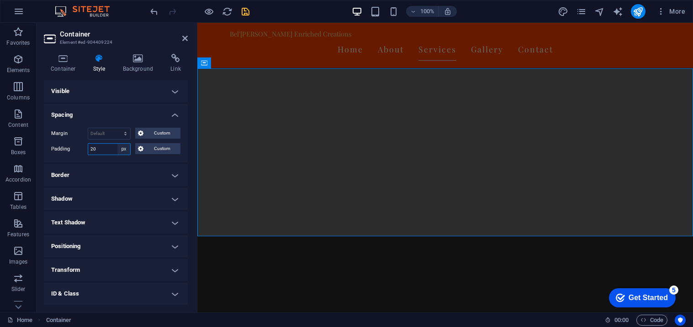
click at [127, 149] on select "Default px rem % vh vw Custom" at bounding box center [123, 149] width 13 height 11
select select "default"
click at [117, 144] on select "Default px rem % vh vw Custom" at bounding box center [123, 149] width 13 height 11
select select "DISABLED_OPTION_VALUE"
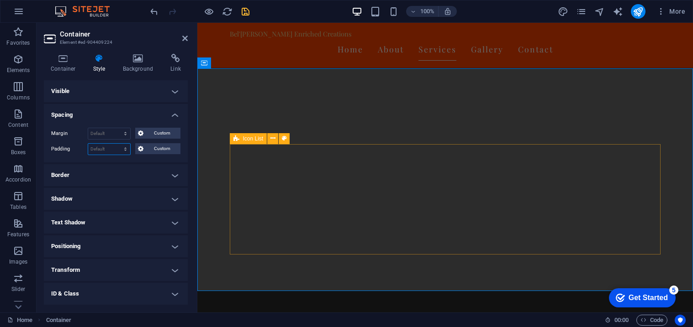
click at [237, 141] on icon at bounding box center [236, 138] width 6 height 11
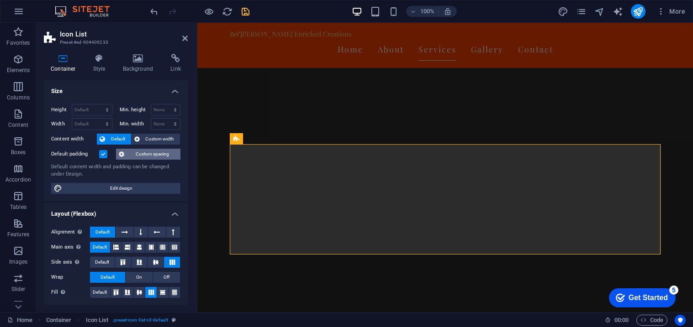
click at [132, 152] on span "Custom spacing" at bounding box center [152, 154] width 51 height 11
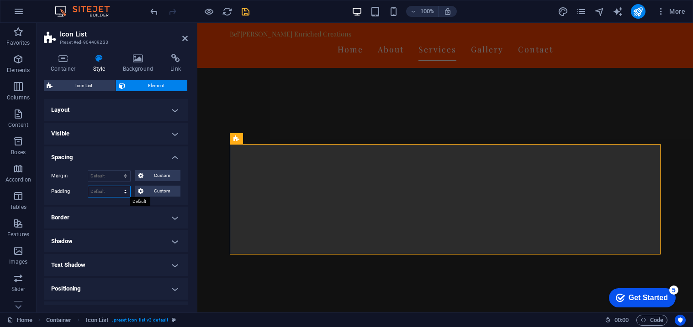
click at [108, 190] on select "Default px rem % vh vw Custom" at bounding box center [109, 191] width 42 height 11
select select "px"
click at [116, 186] on select "Default px rem % vh vw Custom" at bounding box center [109, 191] width 42 height 11
type input "20"
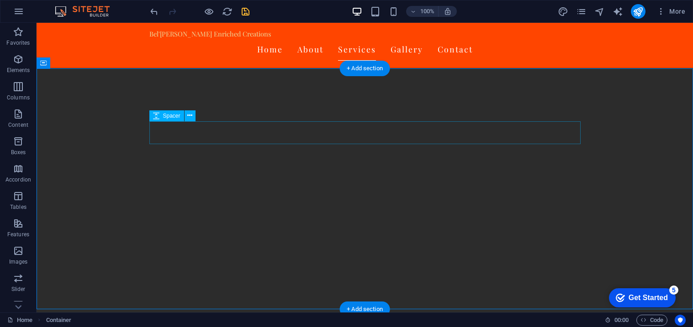
click at [177, 115] on span "Spacer" at bounding box center [171, 115] width 17 height 5
select select "px"
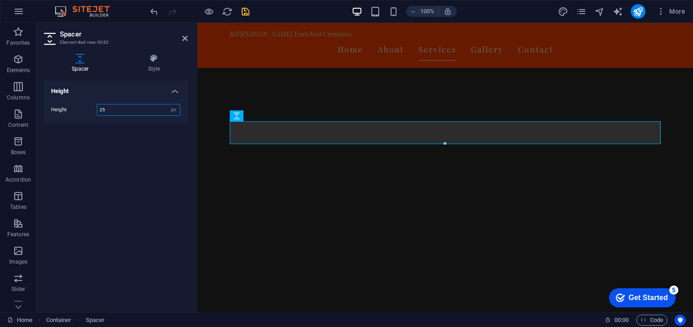
type input "25"
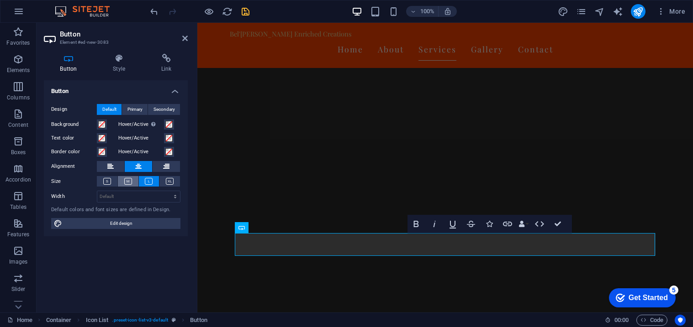
click at [127, 184] on icon at bounding box center [128, 181] width 8 height 7
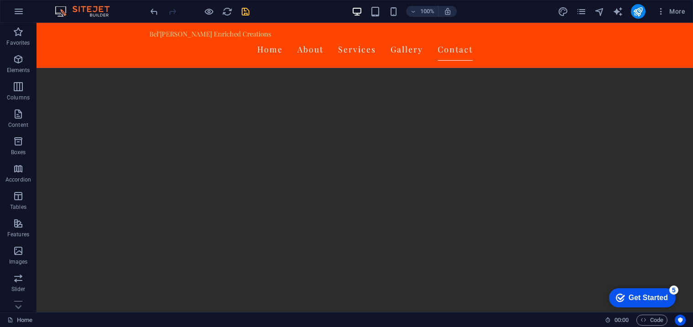
scroll to position [1256, 0]
click at [243, 10] on icon "save" at bounding box center [245, 11] width 11 height 11
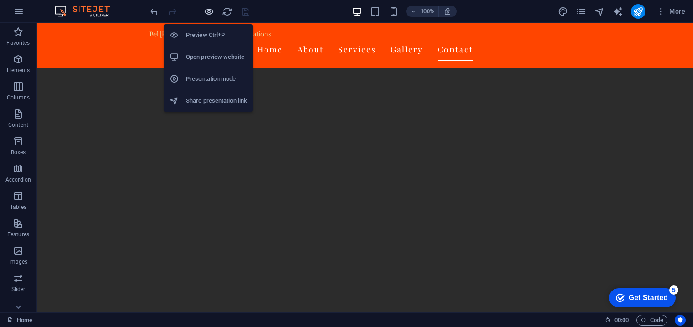
click at [208, 16] on icon "button" at bounding box center [209, 11] width 11 height 11
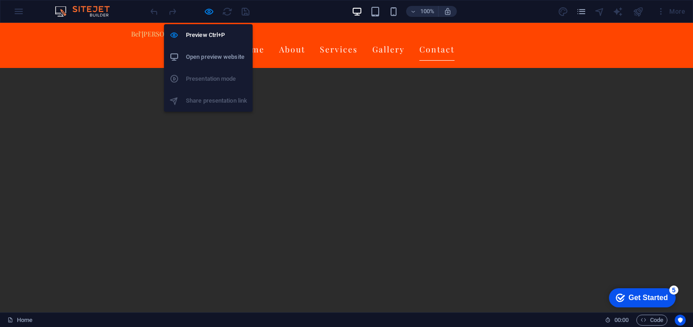
click at [204, 59] on h6 "Open preview website" at bounding box center [216, 57] width 61 height 11
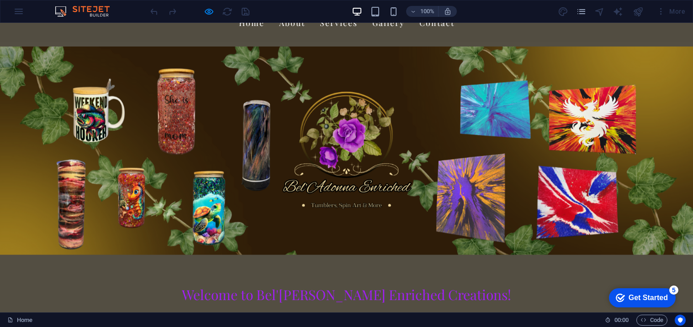
scroll to position [0, 0]
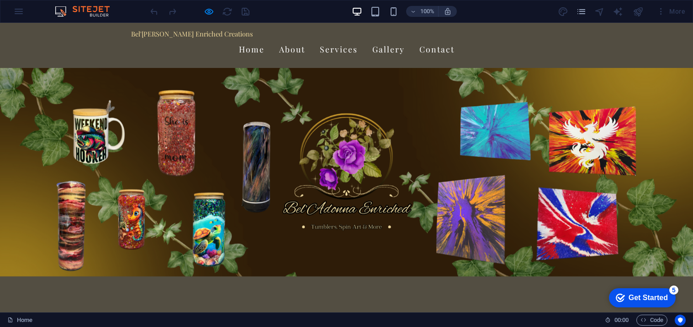
click at [264, 43] on link "Home" at bounding box center [252, 49] width 26 height 23
click at [305, 39] on link "About" at bounding box center [292, 49] width 26 height 23
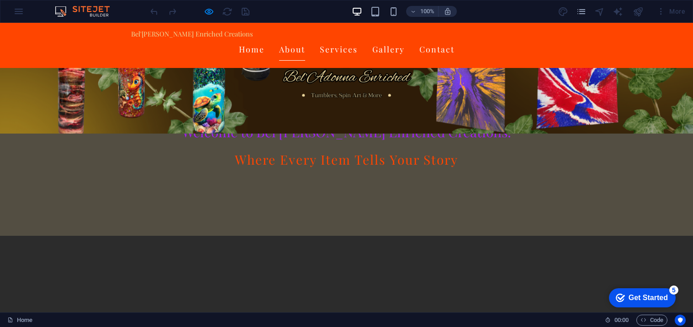
scroll to position [141, 0]
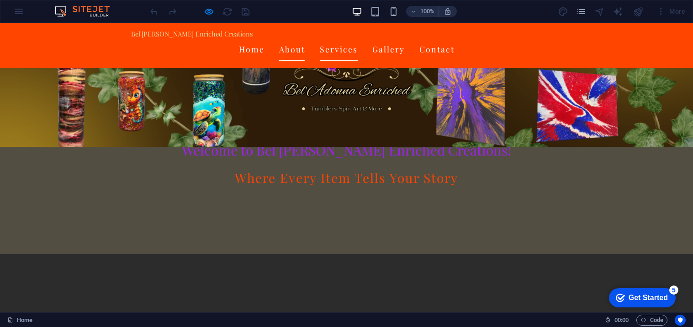
click at [358, 42] on link "Services" at bounding box center [339, 49] width 38 height 23
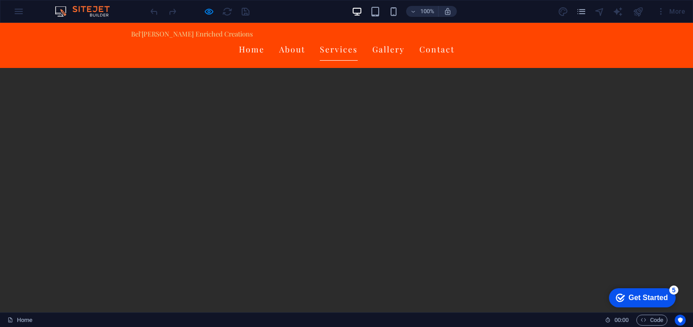
scroll to position [866, 0]
click at [405, 38] on link "Gallery" at bounding box center [388, 49] width 32 height 23
click at [454, 40] on link "Contact" at bounding box center [436, 49] width 35 height 23
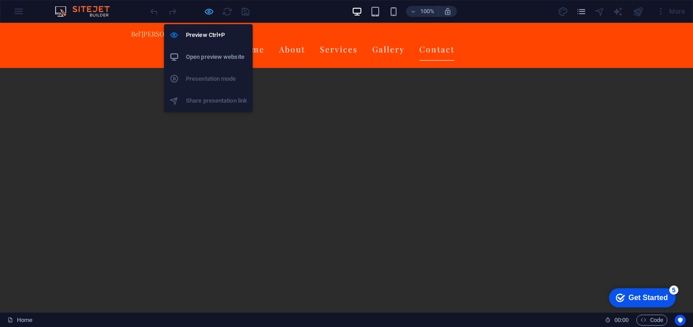
click at [205, 12] on icon "button" at bounding box center [209, 11] width 11 height 11
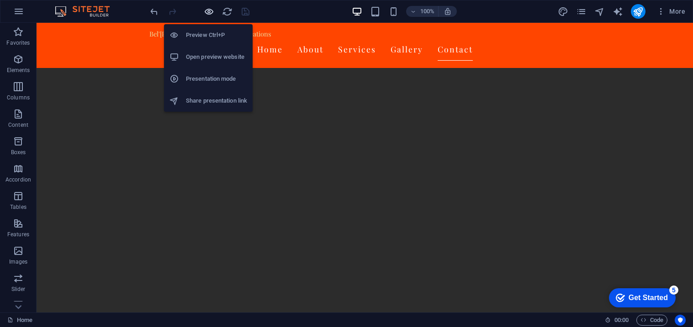
scroll to position [1475, 0]
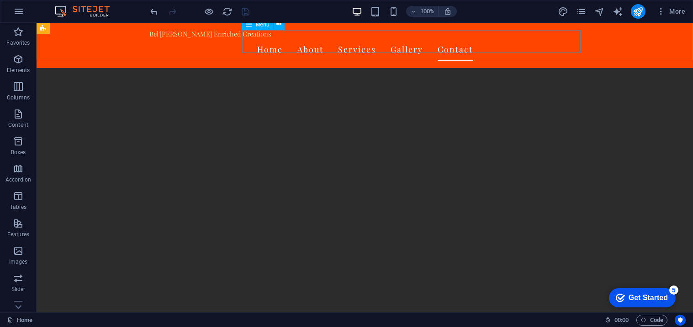
click at [258, 26] on span "Menu" at bounding box center [263, 24] width 14 height 5
select select
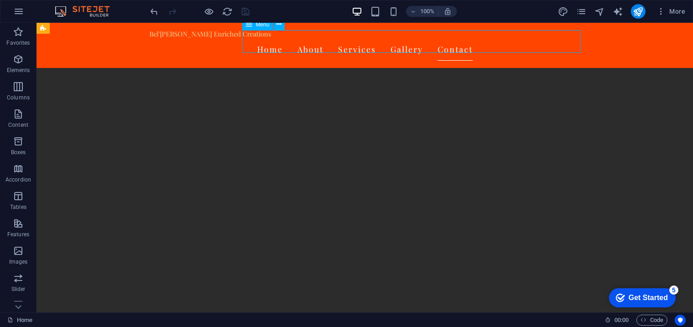
select select
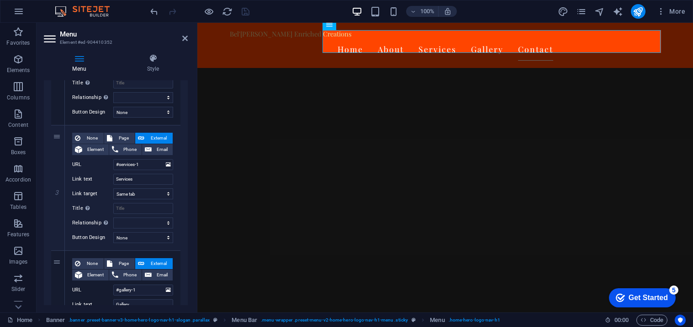
scroll to position [290, 0]
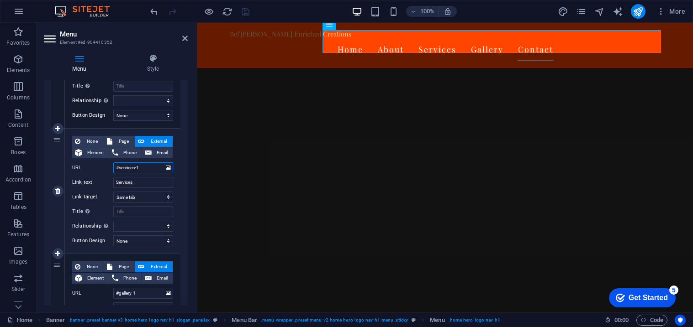
click at [146, 165] on input "#services-1" at bounding box center [143, 168] width 60 height 11
click at [155, 139] on span "External" at bounding box center [158, 141] width 23 height 11
click at [162, 195] on select "New tab Same tab Overlay" at bounding box center [143, 197] width 60 height 11
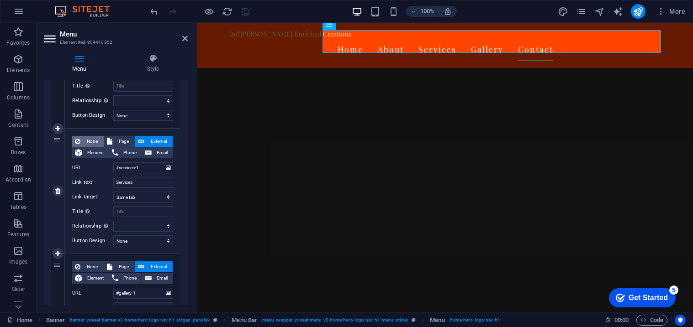
click at [92, 137] on span "None" at bounding box center [92, 141] width 18 height 11
select select
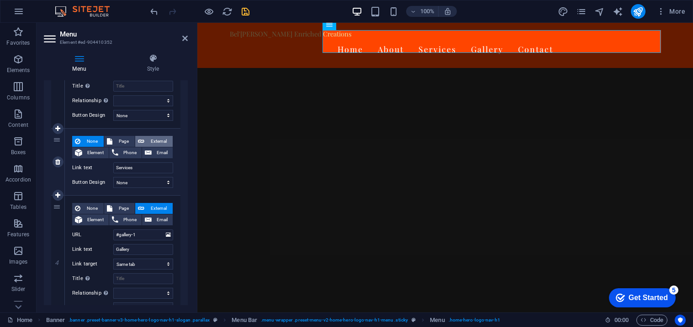
click at [147, 141] on span "External" at bounding box center [158, 141] width 23 height 11
select select
select select "blank"
select select
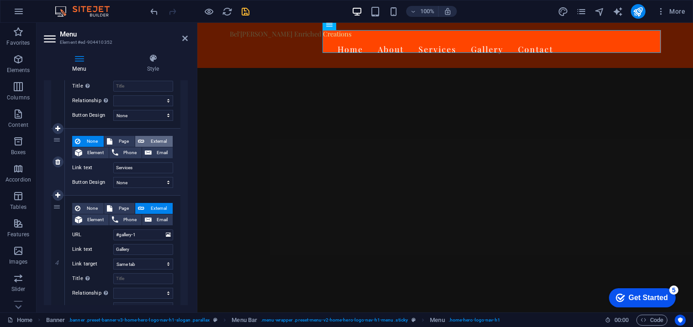
select select
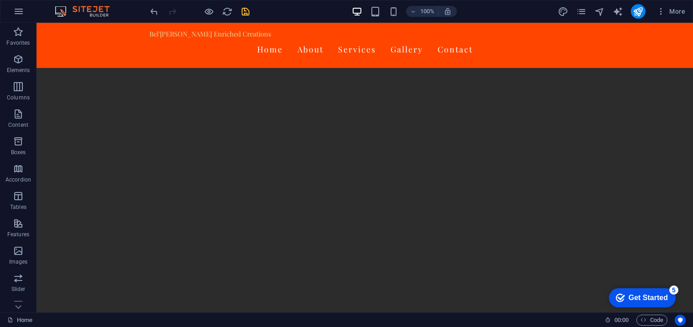
scroll to position [834, 0]
click at [168, 152] on span "Icon List" at bounding box center [173, 151] width 21 height 5
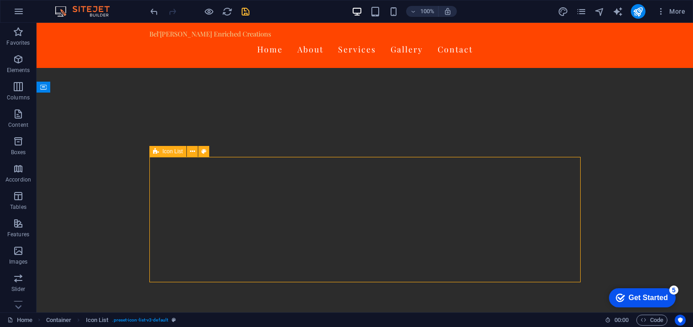
click at [168, 152] on span "Icon List" at bounding box center [173, 151] width 21 height 5
select select "px"
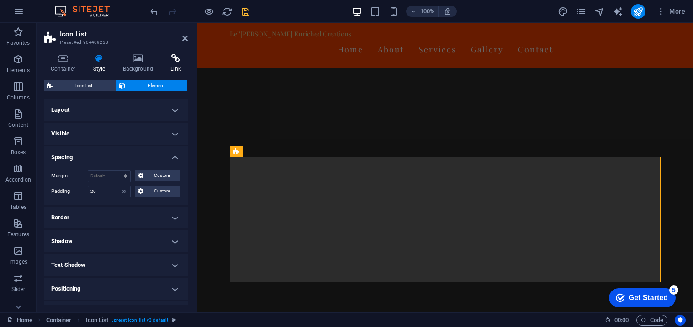
click at [184, 63] on icon at bounding box center [175, 58] width 24 height 9
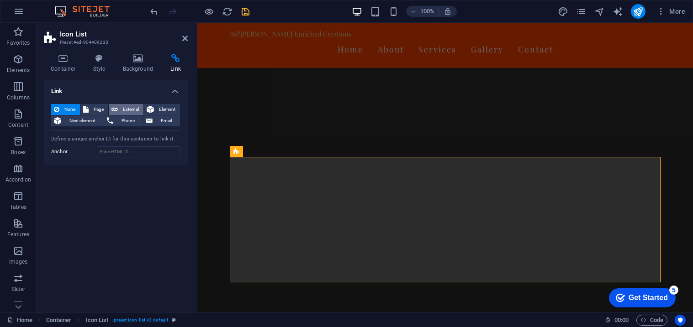
click at [127, 111] on span "External" at bounding box center [131, 109] width 20 height 11
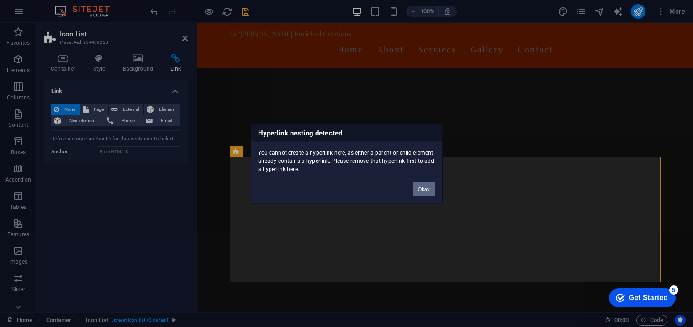
click at [420, 190] on button "Okay" at bounding box center [423, 189] width 23 height 14
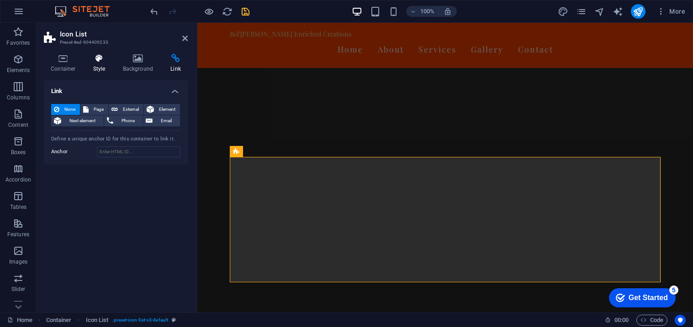
click at [106, 67] on h4 "Style" at bounding box center [101, 63] width 30 height 19
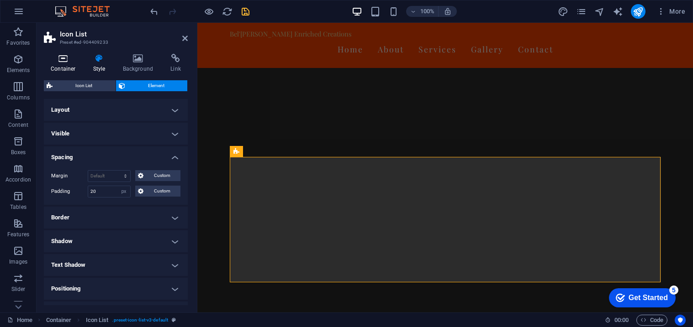
click at [81, 63] on icon at bounding box center [63, 58] width 39 height 9
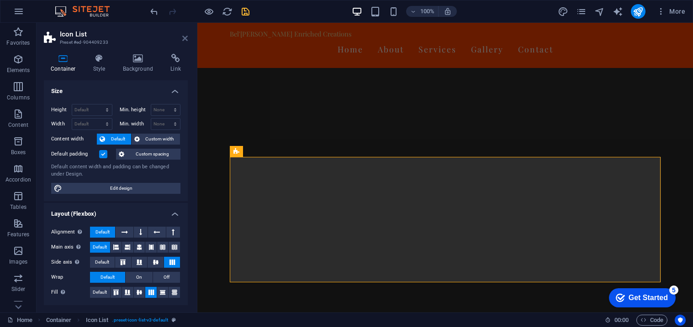
click at [182, 37] on icon at bounding box center [184, 38] width 5 height 7
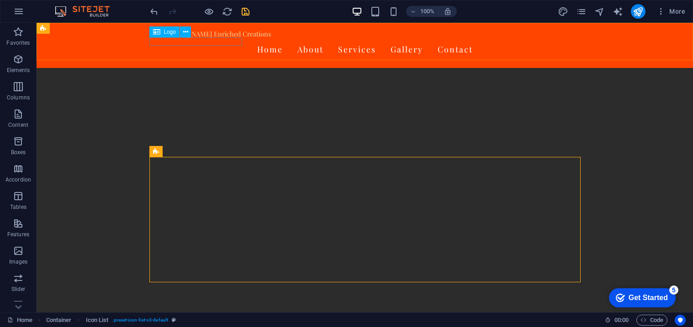
click at [175, 31] on span "Logo" at bounding box center [170, 31] width 12 height 5
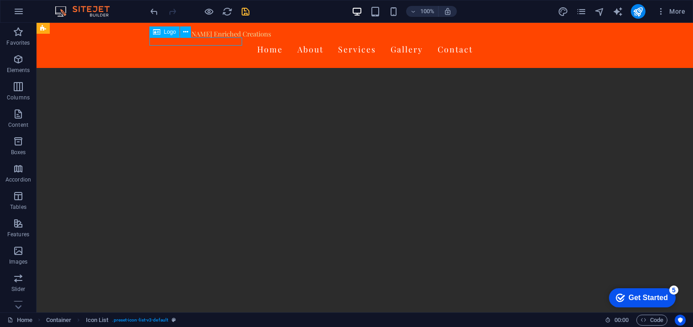
click at [175, 31] on span "Logo" at bounding box center [170, 31] width 12 height 5
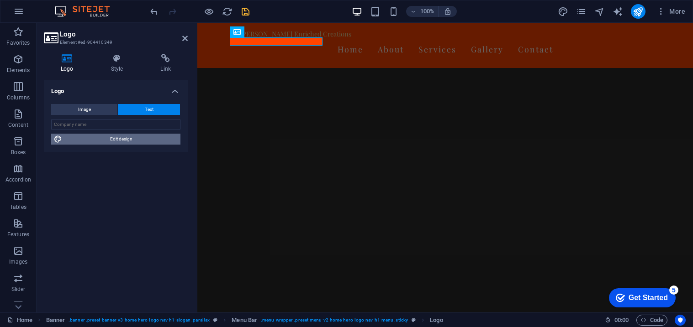
click at [133, 137] on span "Edit design" at bounding box center [121, 139] width 113 height 11
select select "px"
select select "200"
select select "px"
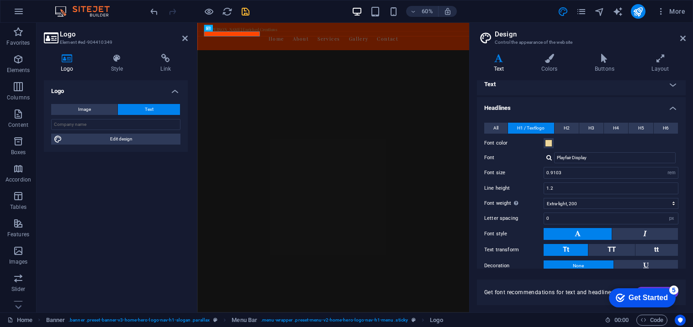
scroll to position [0, 0]
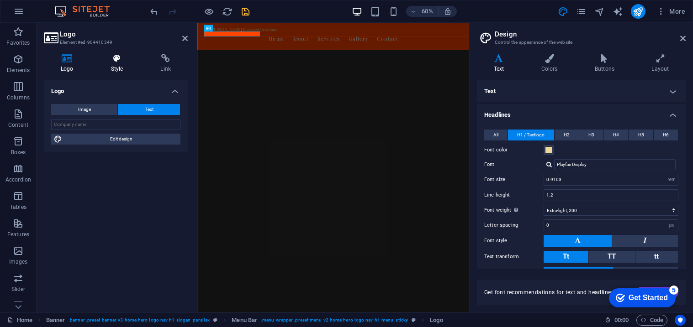
click at [125, 71] on h4 "Style" at bounding box center [119, 63] width 50 height 19
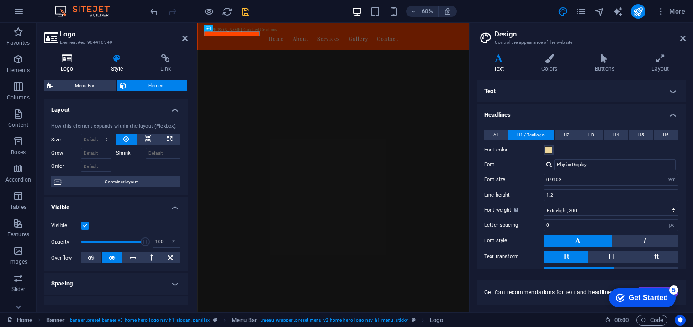
click at [62, 58] on icon at bounding box center [67, 58] width 47 height 9
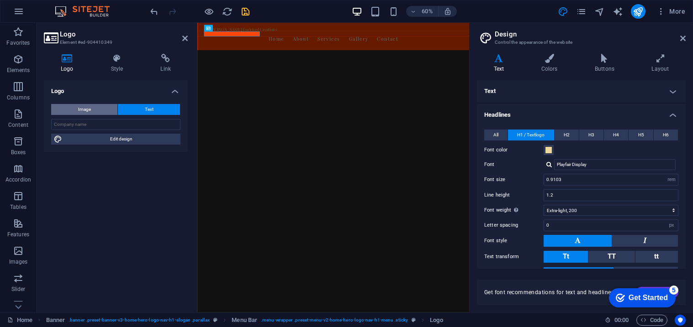
click at [83, 106] on span "Image" at bounding box center [84, 109] width 13 height 11
select select "DISABLED_OPTION_VALUE"
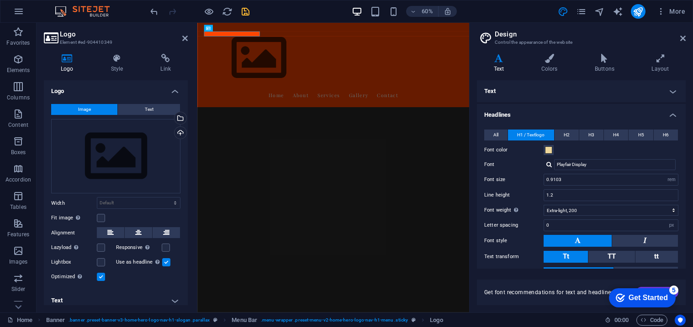
scroll to position [914, 0]
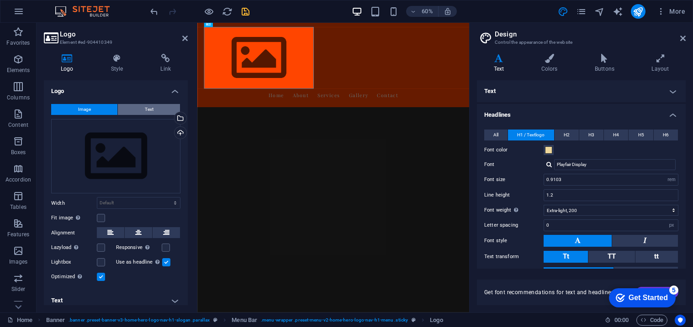
click at [138, 105] on button "Text" at bounding box center [149, 109] width 62 height 11
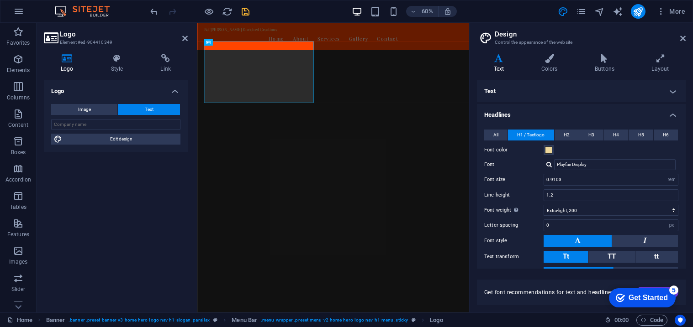
scroll to position [890, 0]
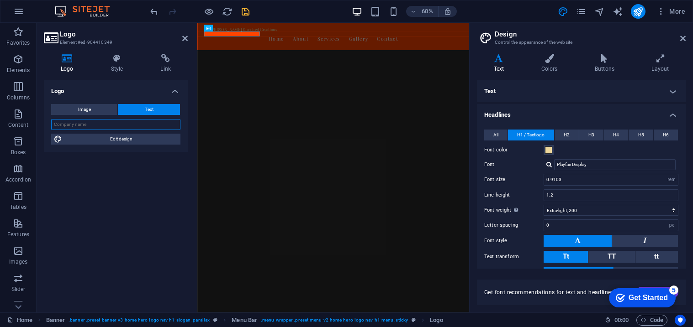
click at [73, 128] on input "text" at bounding box center [115, 124] width 129 height 11
click at [683, 41] on icon at bounding box center [682, 38] width 5 height 7
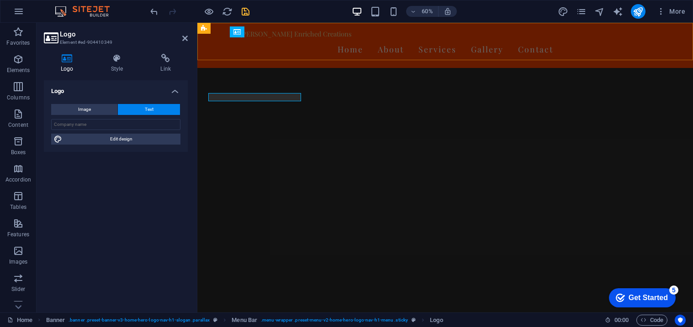
scroll to position [834, 0]
click at [182, 37] on icon at bounding box center [184, 38] width 5 height 7
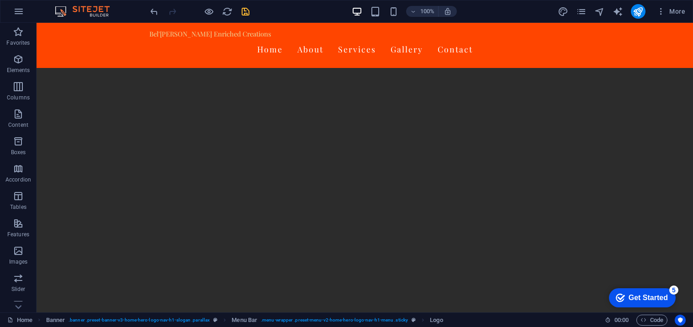
scroll to position [1905, 0]
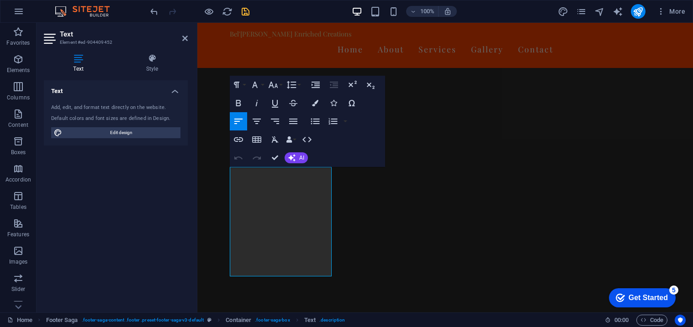
scroll to position [1873, 0]
click at [255, 120] on icon "button" at bounding box center [256, 121] width 11 height 11
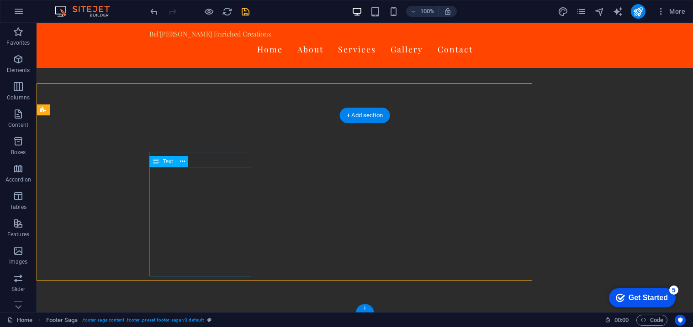
scroll to position [1905, 0]
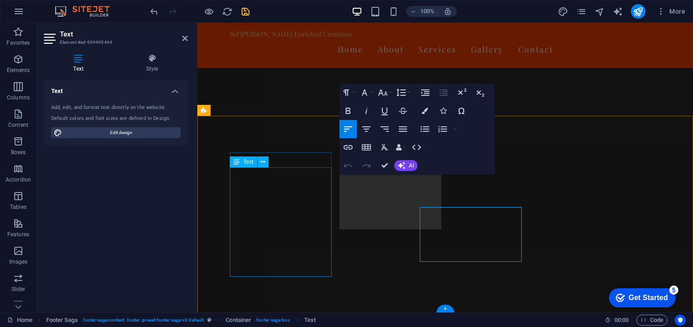
scroll to position [1872, 0]
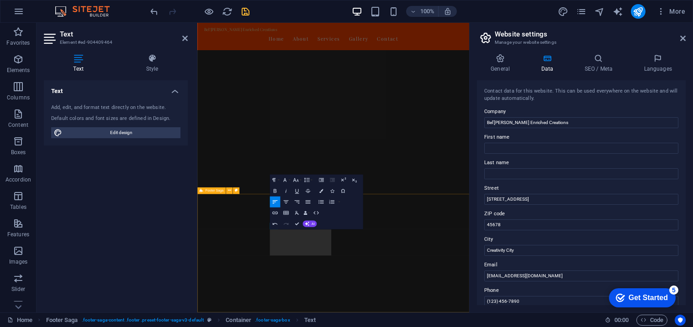
scroll to position [1727, 0]
click at [683, 38] on icon at bounding box center [682, 38] width 5 height 7
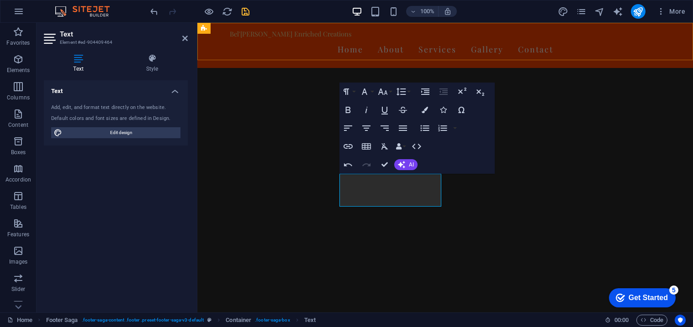
scroll to position [1873, 0]
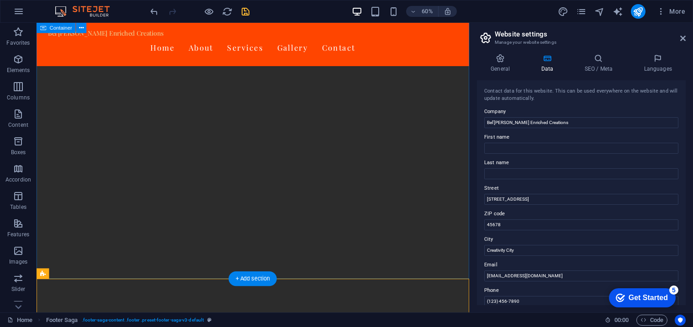
scroll to position [1850, 0]
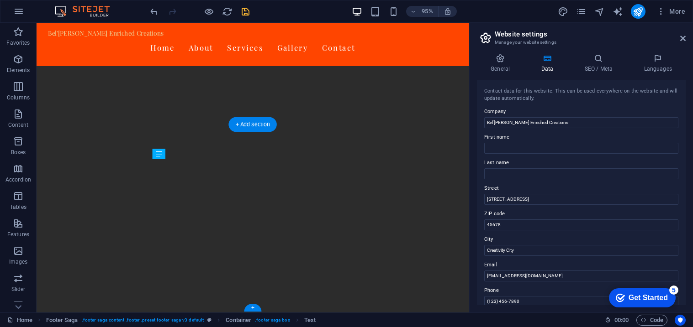
drag, startPoint x: 198, startPoint y: 199, endPoint x: 169, endPoint y: 209, distance: 30.0
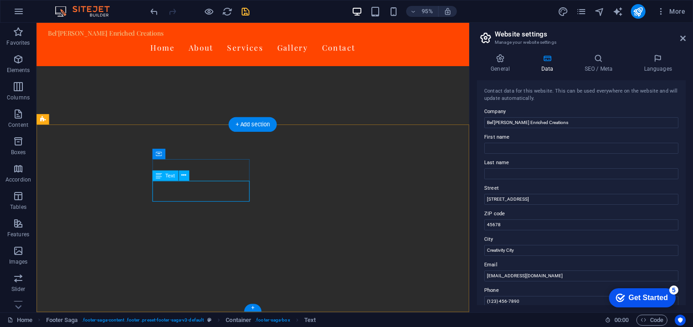
scroll to position [1727, 0]
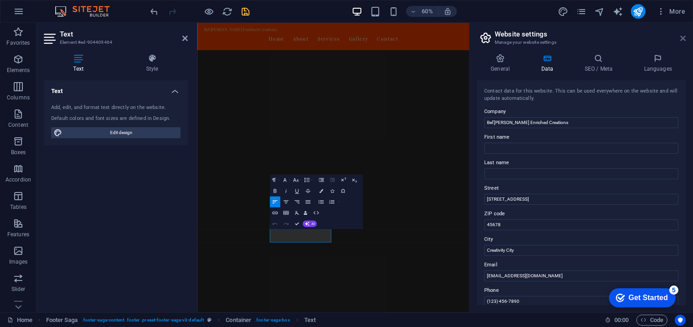
click at [680, 39] on icon at bounding box center [682, 38] width 5 height 7
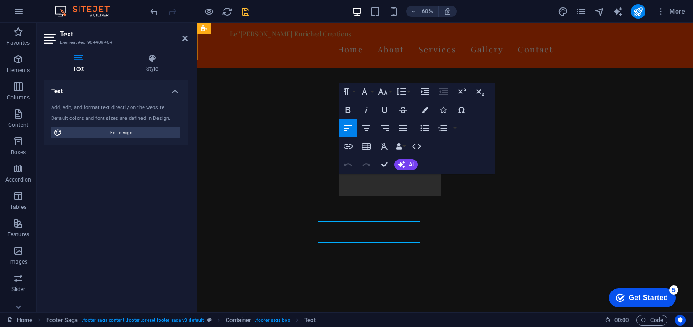
scroll to position [1873, 0]
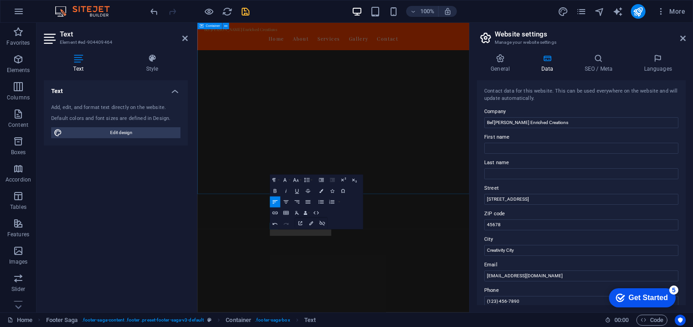
scroll to position [1727, 0]
click at [685, 37] on icon at bounding box center [682, 38] width 5 height 7
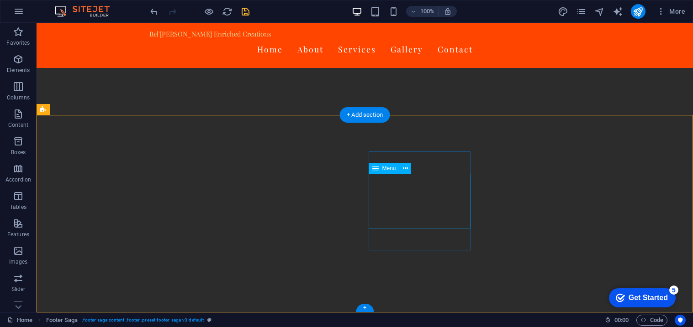
scroll to position [1905, 0]
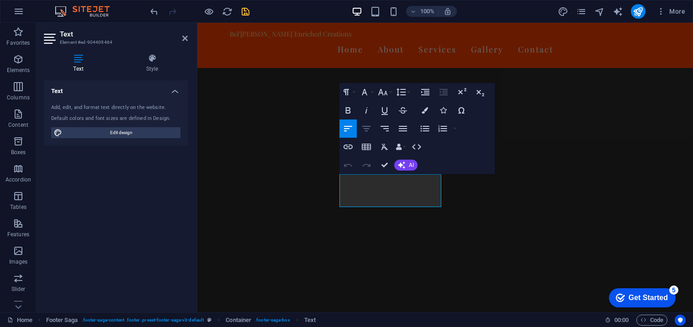
click at [362, 127] on icon "button" at bounding box center [366, 128] width 11 height 11
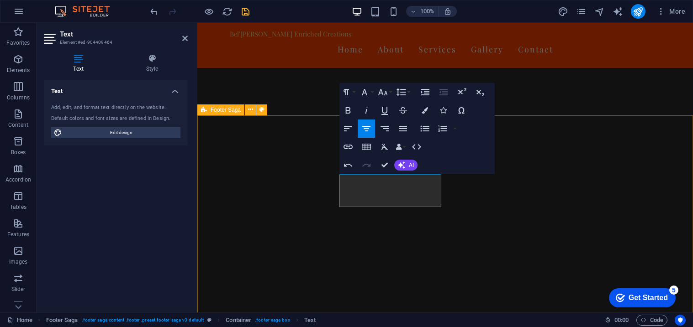
drag, startPoint x: 340, startPoint y: 194, endPoint x: 406, endPoint y: 211, distance: 69.0
click at [349, 151] on icon "button" at bounding box center [348, 147] width 11 height 11
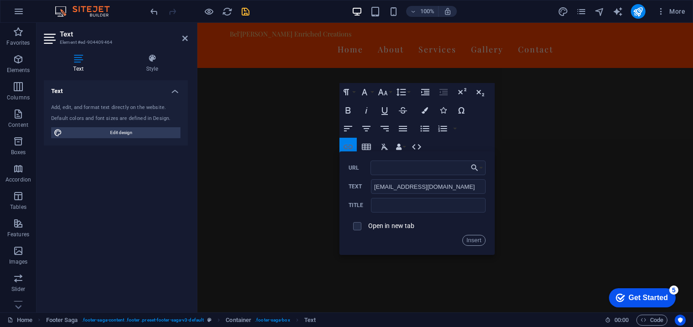
type input "default._domainkey IN TXT (v=DKIM1;k=rsa;p=MIIBIjANBgkqhkiG9w0BAQEFAAOCAQ8AMIIB…"
type input "[EMAIL_ADDRESS][DOMAIN_NAME]"
click at [478, 240] on button "Insert" at bounding box center [473, 240] width 23 height 11
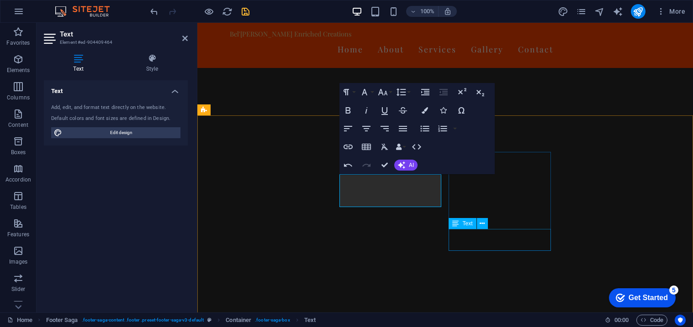
scroll to position [0, 0]
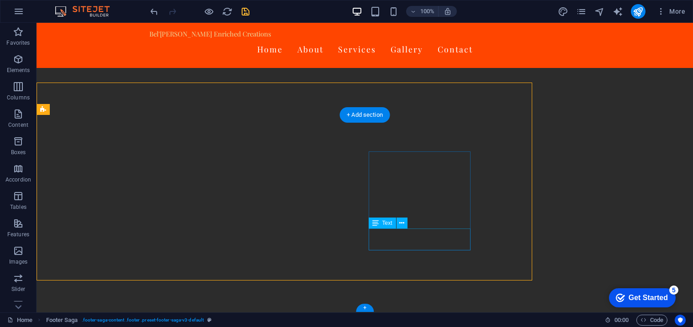
scroll to position [1905, 0]
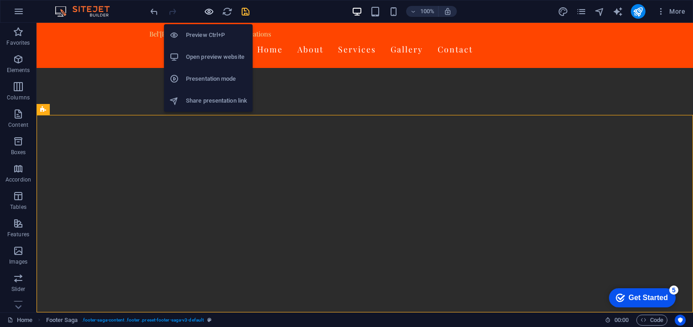
click at [210, 10] on icon "button" at bounding box center [209, 11] width 11 height 11
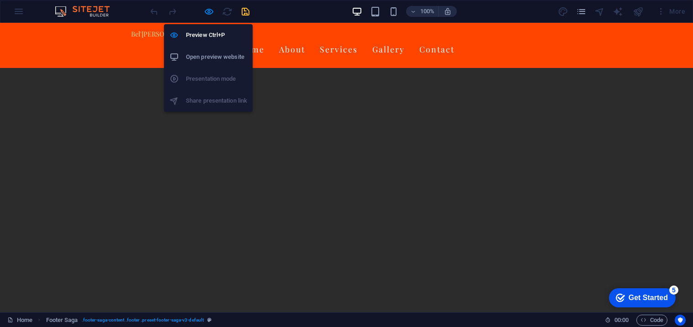
click at [202, 50] on li "Open preview website" at bounding box center [208, 57] width 89 height 22
click at [208, 12] on icon "button" at bounding box center [209, 11] width 11 height 11
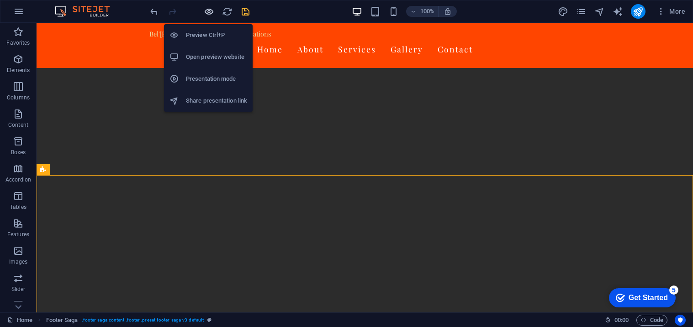
scroll to position [1845, 0]
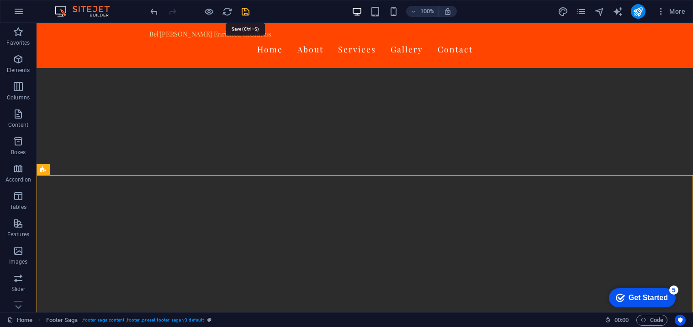
click at [247, 10] on icon "save" at bounding box center [245, 11] width 11 height 11
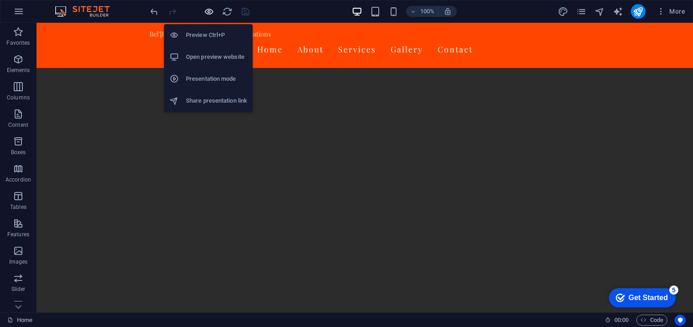
click at [205, 9] on icon "button" at bounding box center [209, 11] width 11 height 11
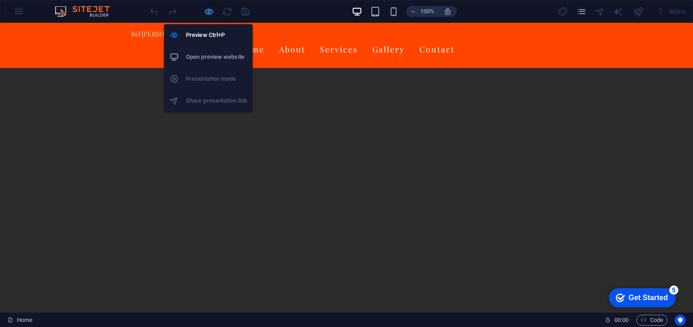
click at [206, 10] on icon "button" at bounding box center [209, 11] width 11 height 11
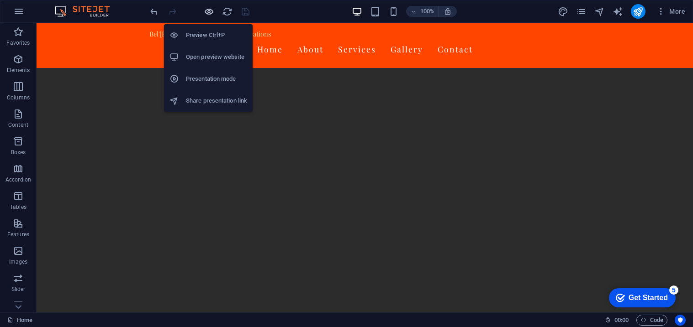
scroll to position [1845, 0]
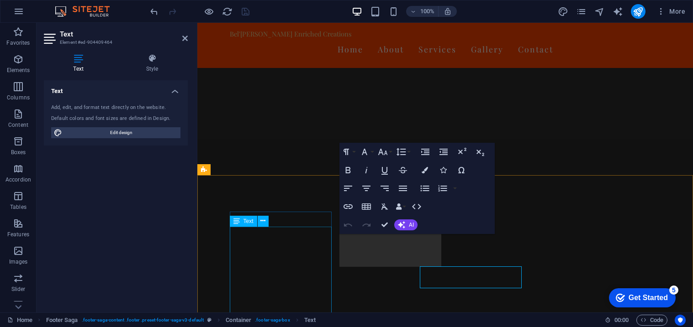
scroll to position [1813, 0]
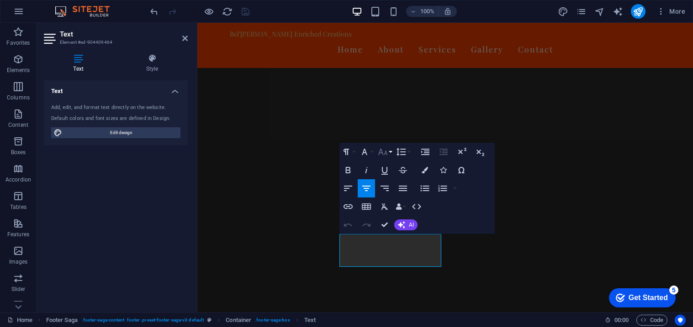
click at [389, 150] on button "Font Size" at bounding box center [384, 152] width 17 height 18
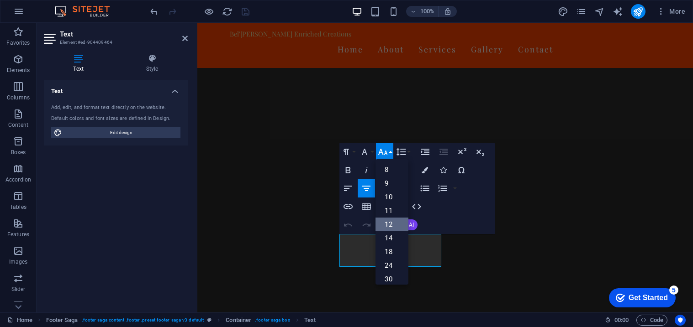
click at [388, 227] on link "12" at bounding box center [391, 225] width 33 height 14
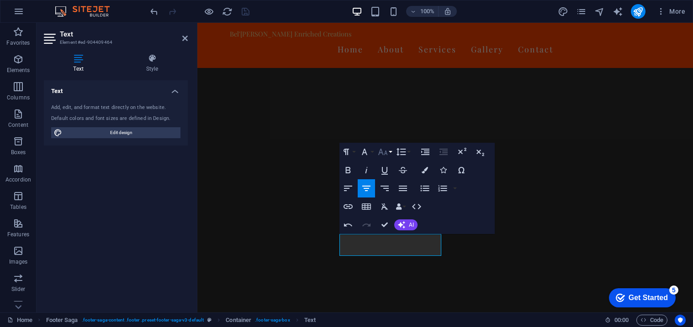
click at [389, 150] on button "Font Size" at bounding box center [384, 152] width 17 height 18
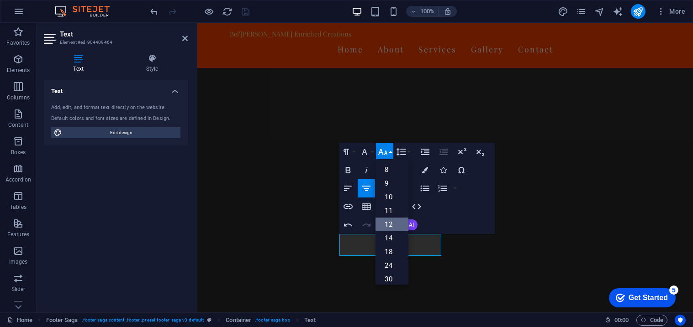
scroll to position [65, 0]
click at [390, 176] on link "14" at bounding box center [391, 173] width 33 height 14
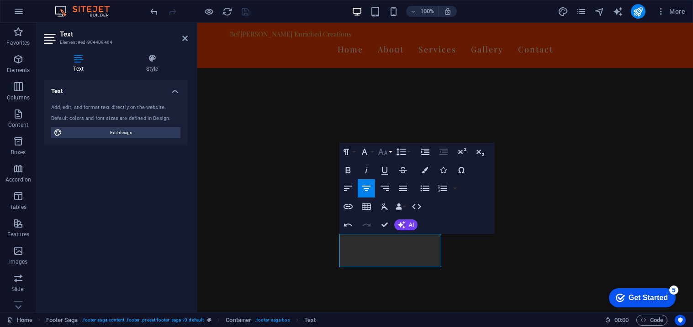
click at [388, 153] on icon "button" at bounding box center [382, 152] width 11 height 11
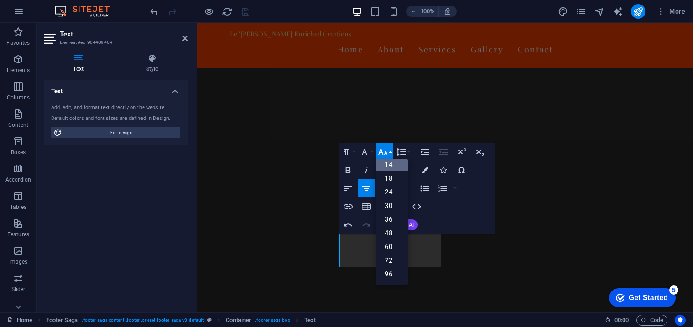
scroll to position [2, 0]
click at [387, 221] on link "12" at bounding box center [391, 223] width 33 height 14
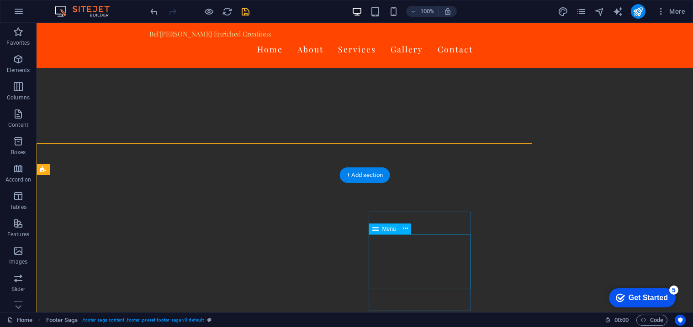
scroll to position [1845, 0]
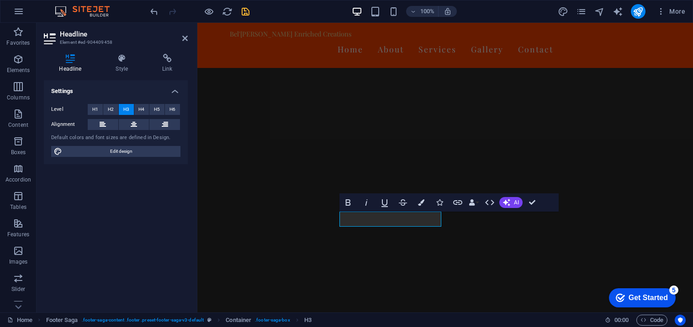
scroll to position [1813, 0]
click at [131, 119] on icon at bounding box center [134, 124] width 6 height 11
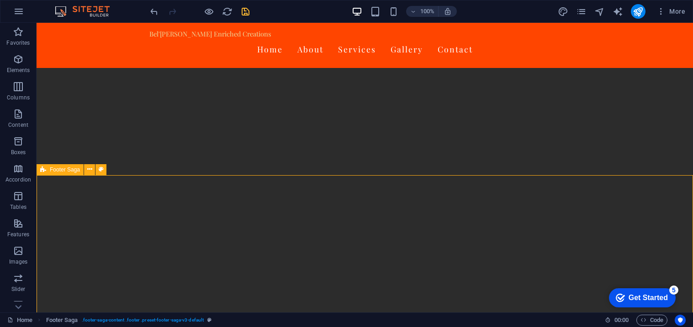
scroll to position [1845, 0]
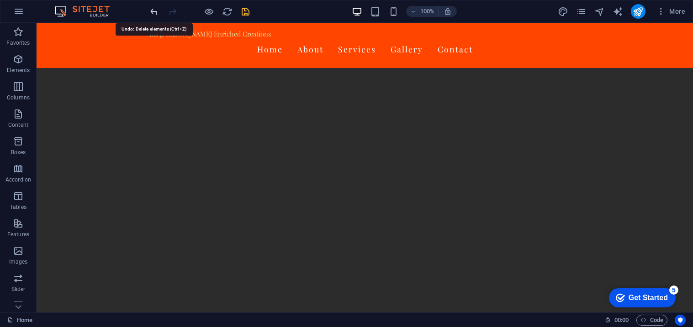
click at [152, 11] on icon "undo" at bounding box center [154, 11] width 11 height 11
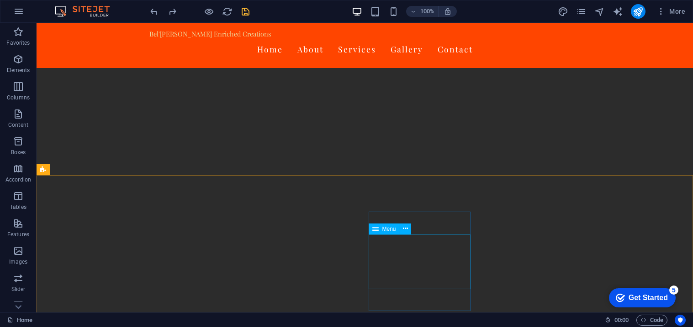
click at [387, 230] on span "Menu" at bounding box center [389, 229] width 14 height 5
select select
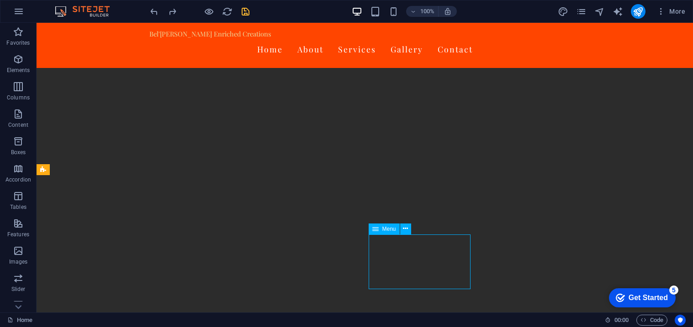
select select
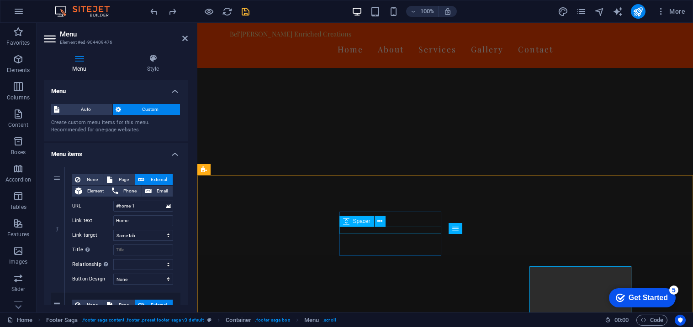
scroll to position [1813, 0]
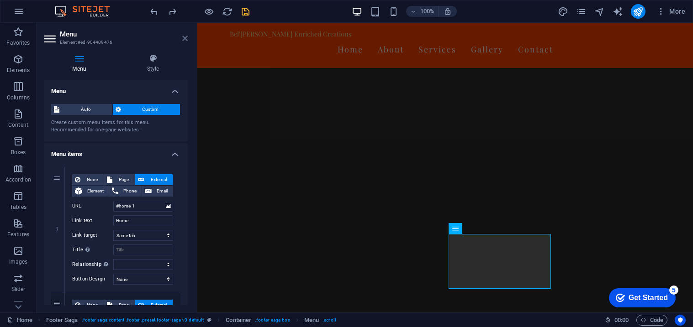
click at [185, 39] on icon at bounding box center [184, 38] width 5 height 7
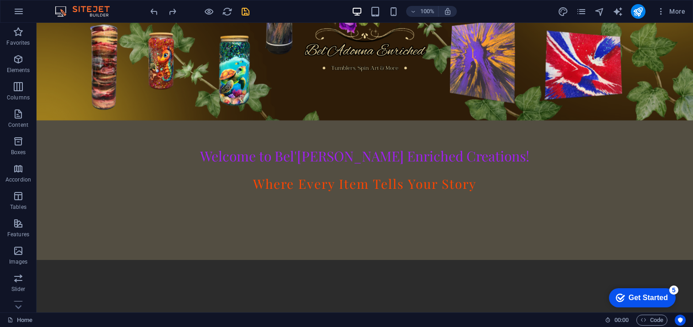
scroll to position [0, 0]
